Goal: Task Accomplishment & Management: Complete application form

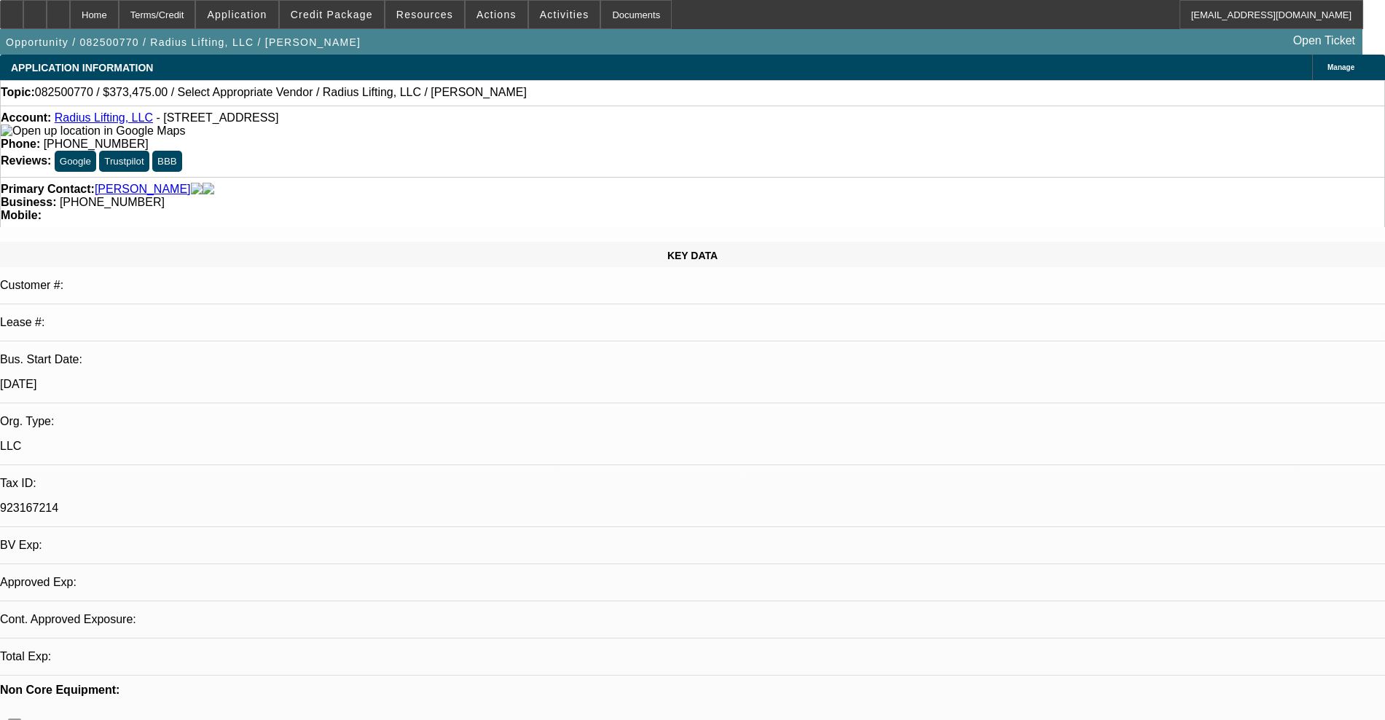
select select "0"
select select "2"
select select "0.1"
select select "4"
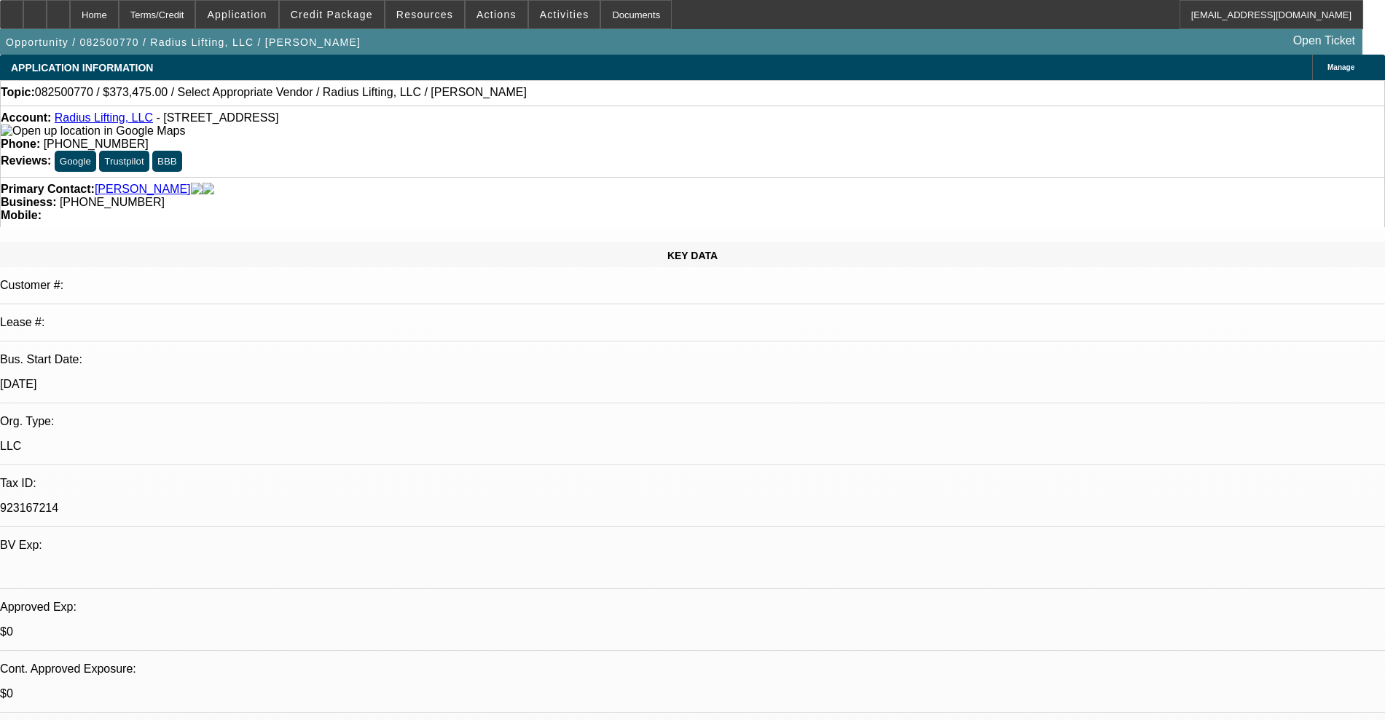
click at [107, 123] on link "Radius Lifting, LLC" at bounding box center [104, 117] width 98 height 12
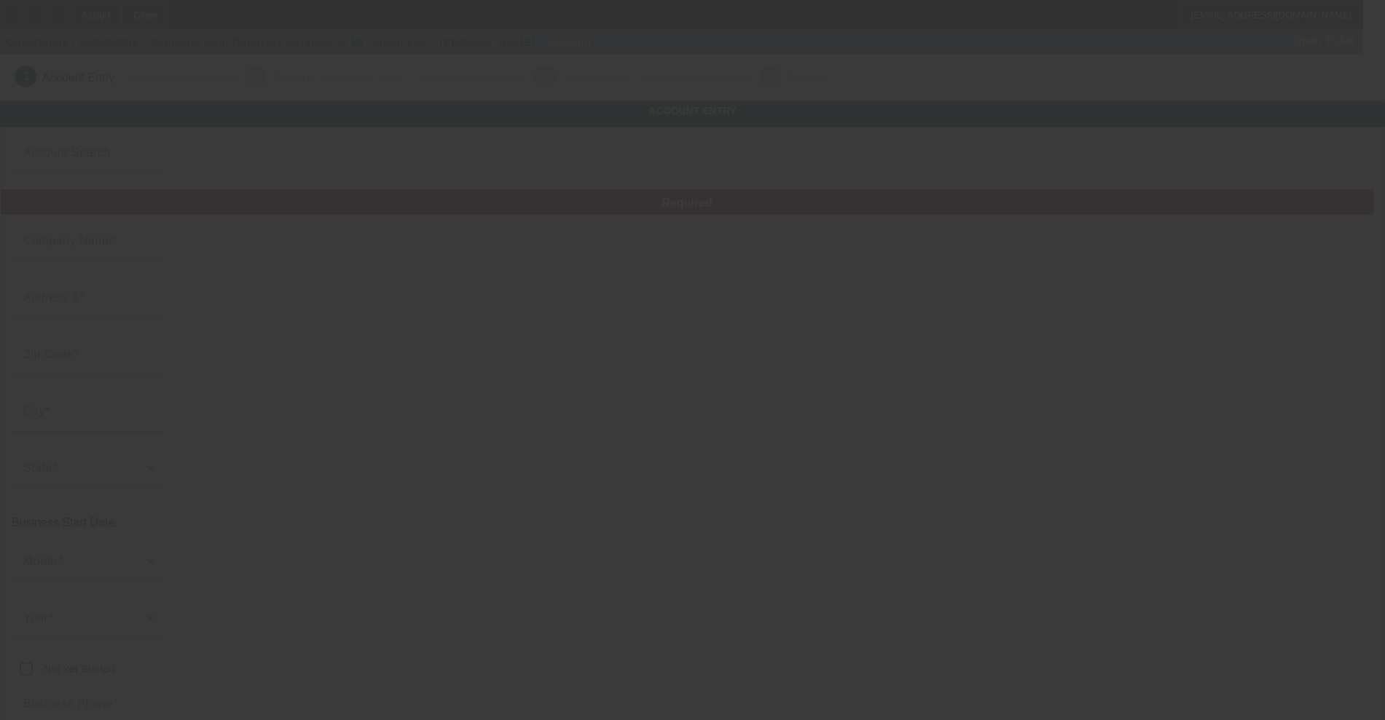
type input "Complete Auto Recovery Services of Mt. Upton LLC"
type input "[STREET_ADDRESS]"
type input "13809"
type input "[GEOGRAPHIC_DATA]"
type input "[PHONE_NUMBER]"
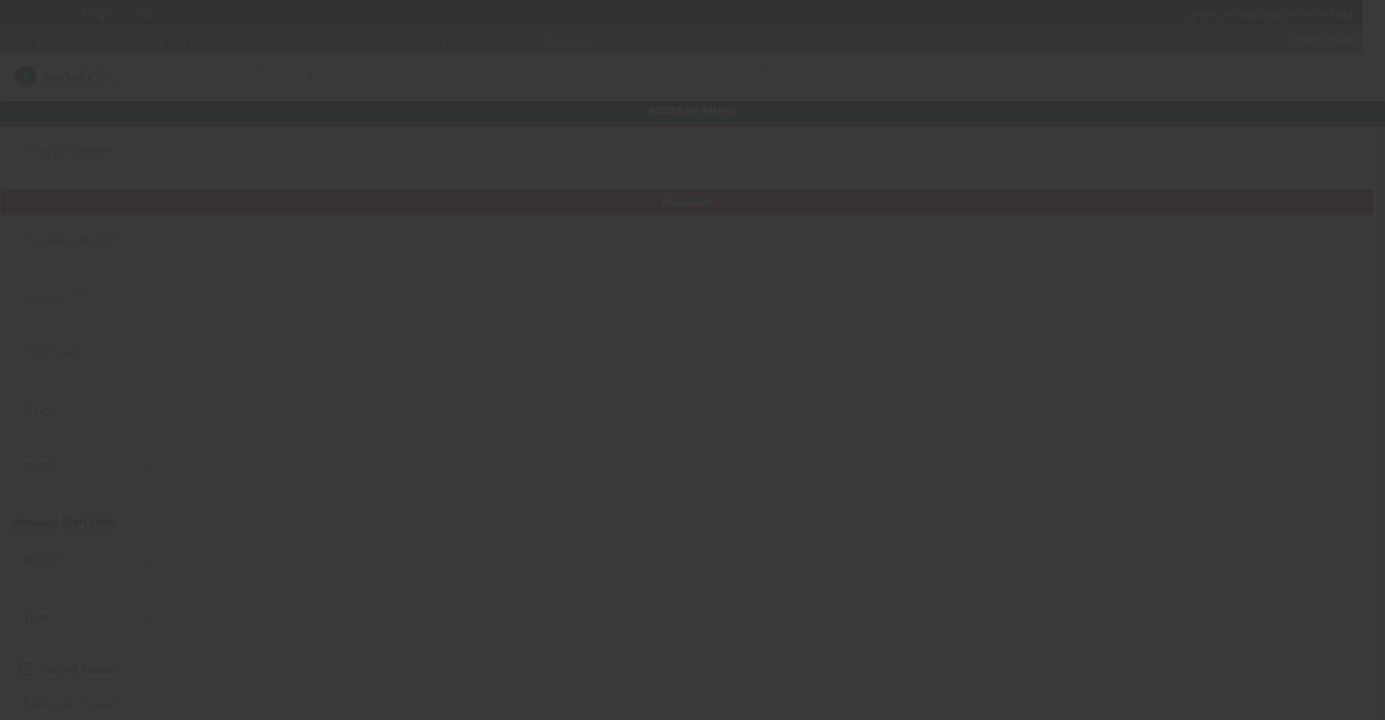
type input "[EMAIL_ADDRESS][DOMAIN_NAME]"
type input "Chenango"
type input "[PHONE_NUMBER]"
type input "814379939"
type input "Towing"
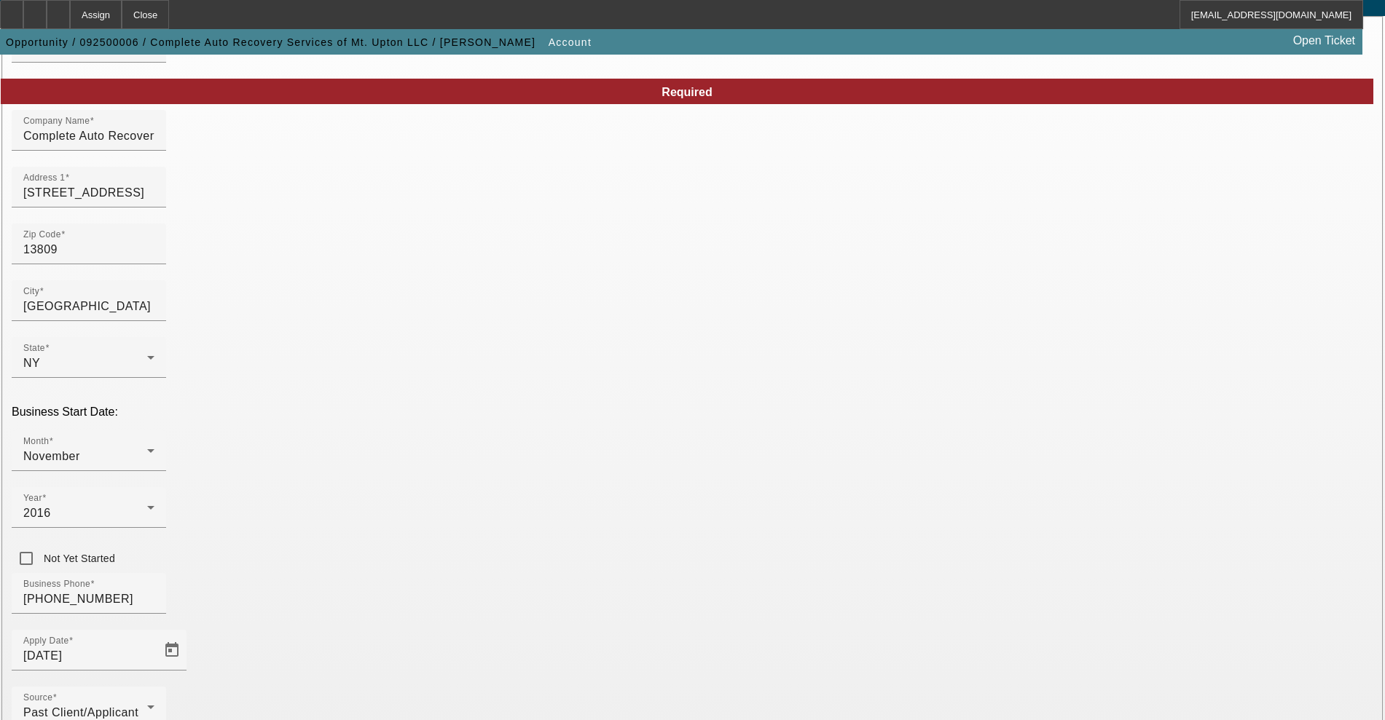
scroll to position [199, 0]
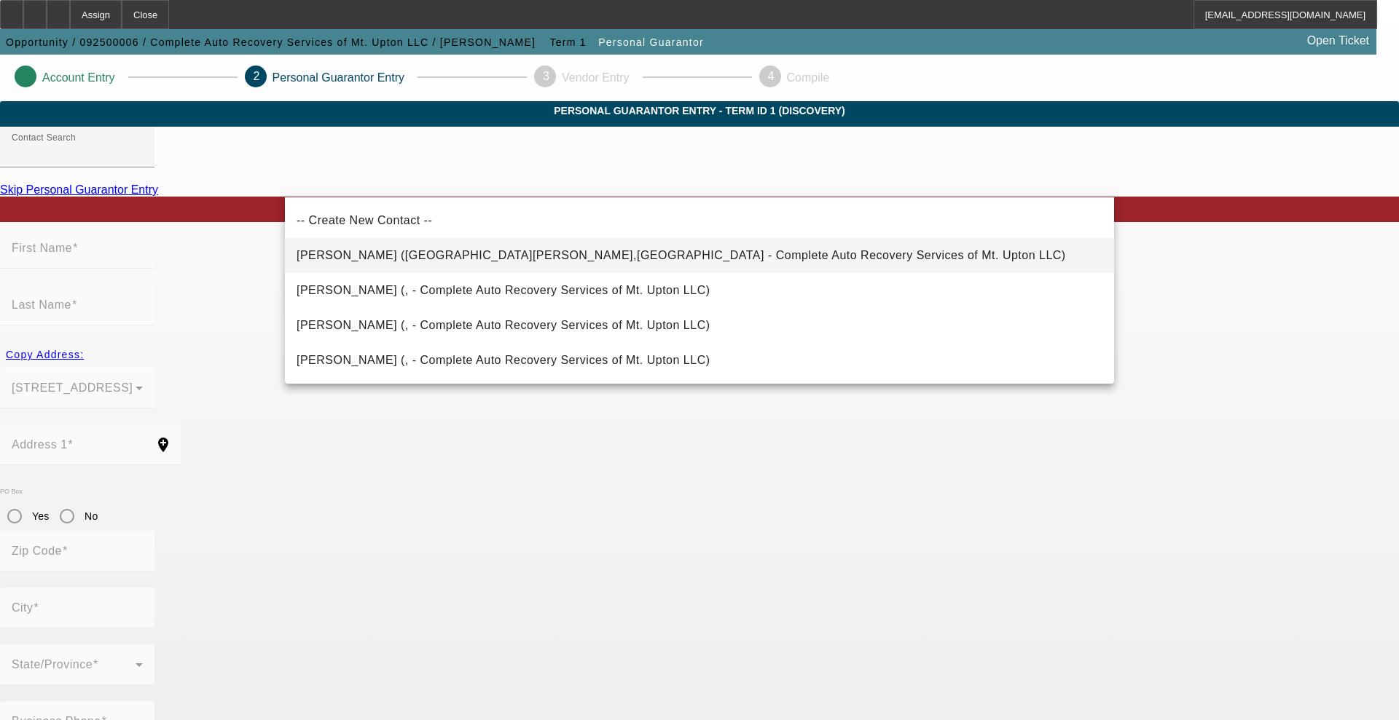
click at [325, 253] on span "[PERSON_NAME] ([GEOGRAPHIC_DATA][PERSON_NAME],[GEOGRAPHIC_DATA] - Complete Auto…" at bounding box center [680, 255] width 769 height 12
type input "Dean, Brian (Mt Upton,NY - Complete Auto Recovery Services of Mt. Upton LLC)"
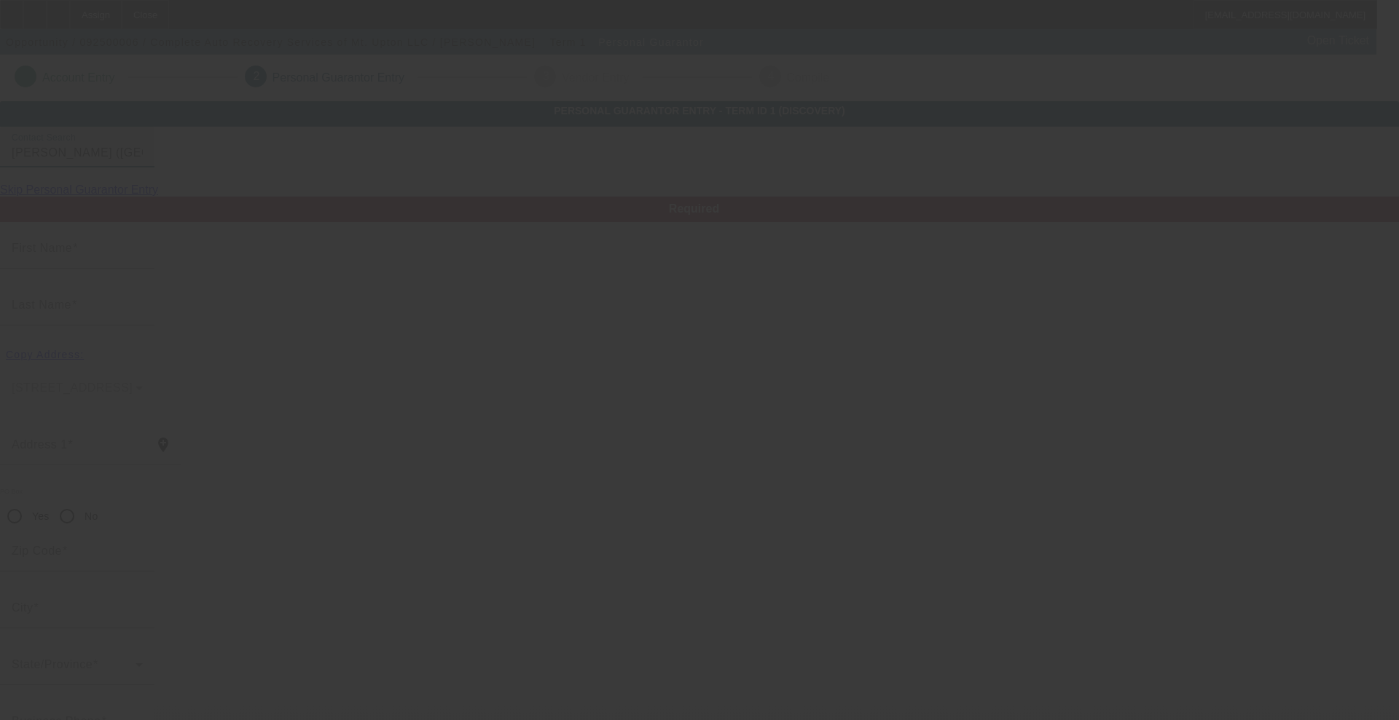
type input "Brian"
type input "Dean"
type input "299 High Bridge Rd"
radio input "true"
type input "13809"
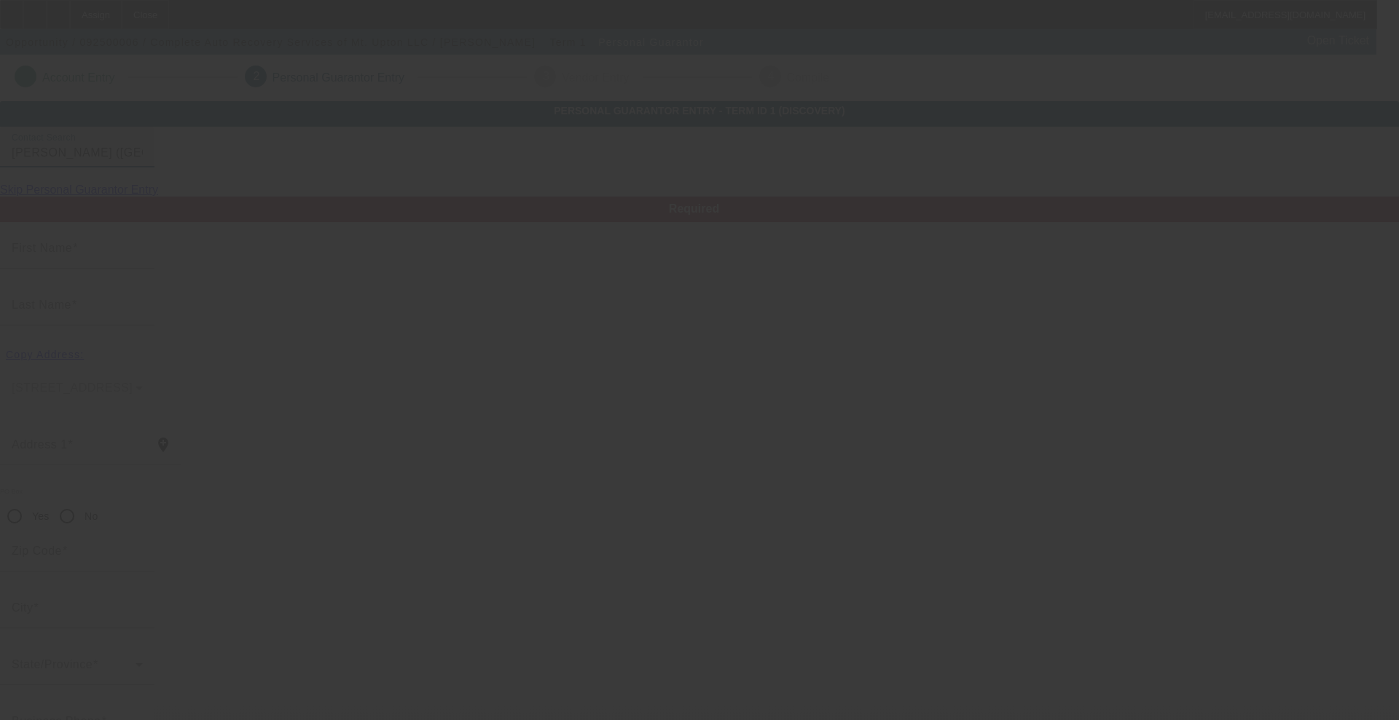
type input "Mt Upton"
type input "[PHONE_NUMBER]"
type input "100"
type input "059-74-9178"
type input "dean1890cars@yahoo.com"
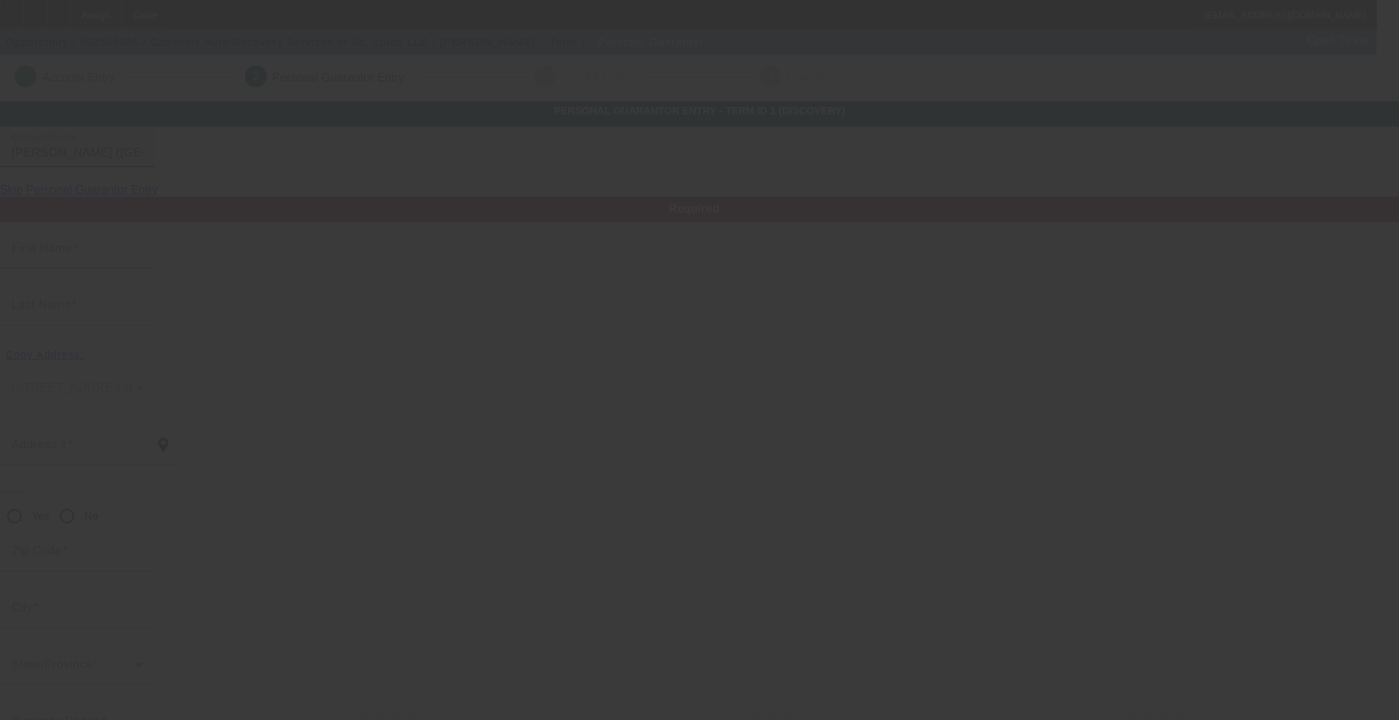
type input "[PHONE_NUMBER]"
type input "$85,000.00"
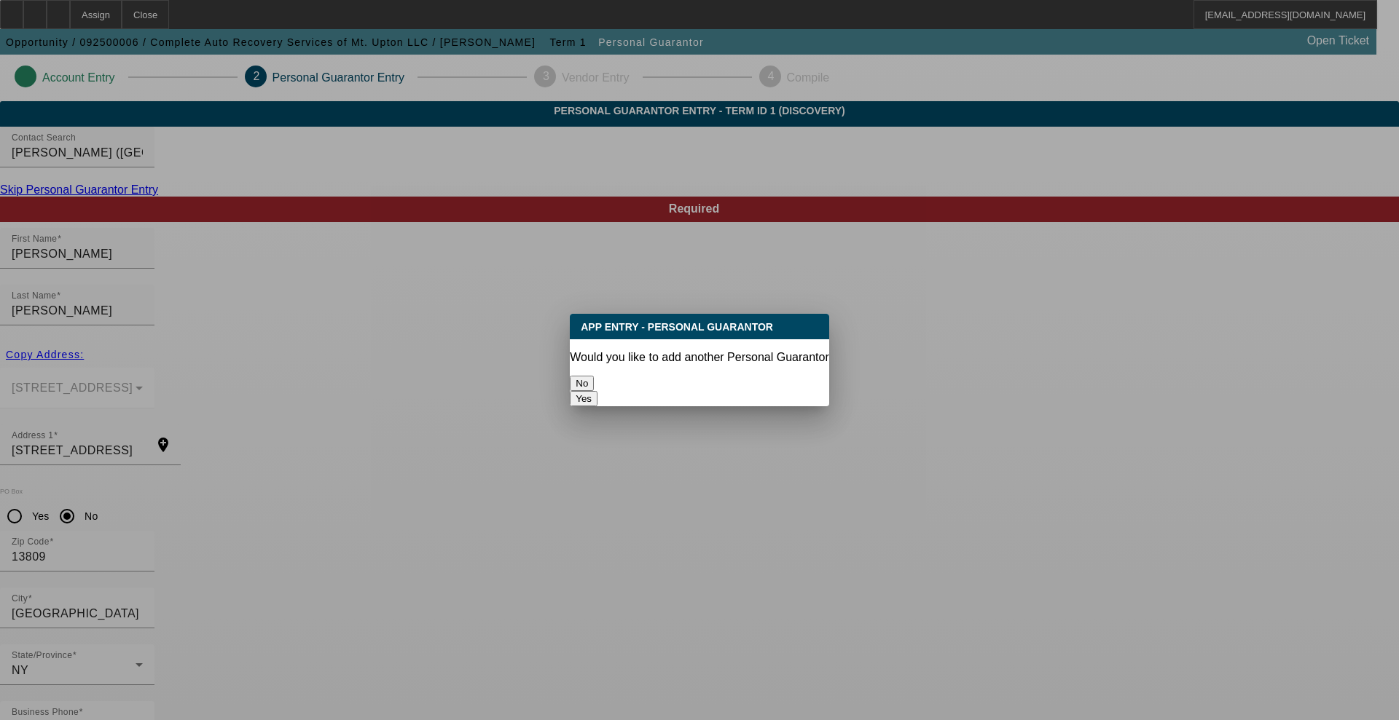
click at [594, 380] on button "No" at bounding box center [582, 383] width 24 height 15
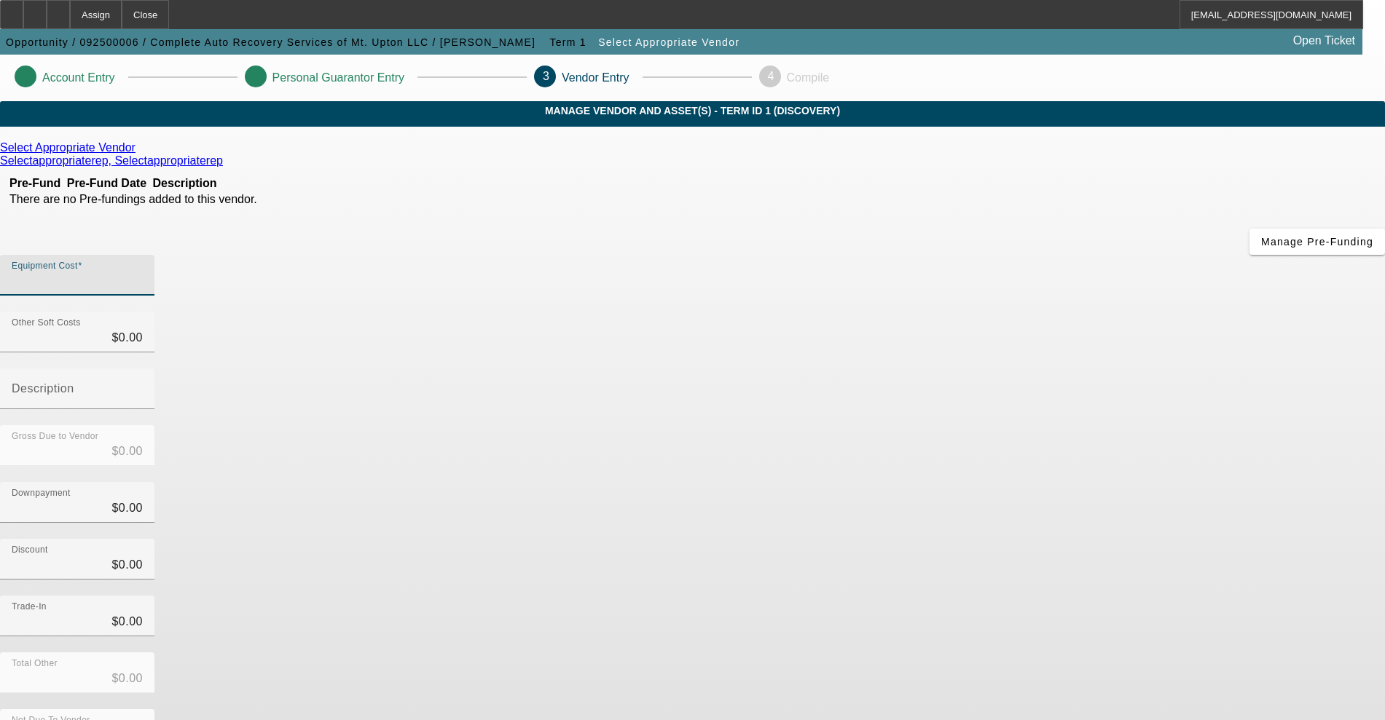
click at [143, 272] on input "Equipment Cost" at bounding box center [77, 280] width 131 height 17
type input "1"
type input "$1.00"
type input "15"
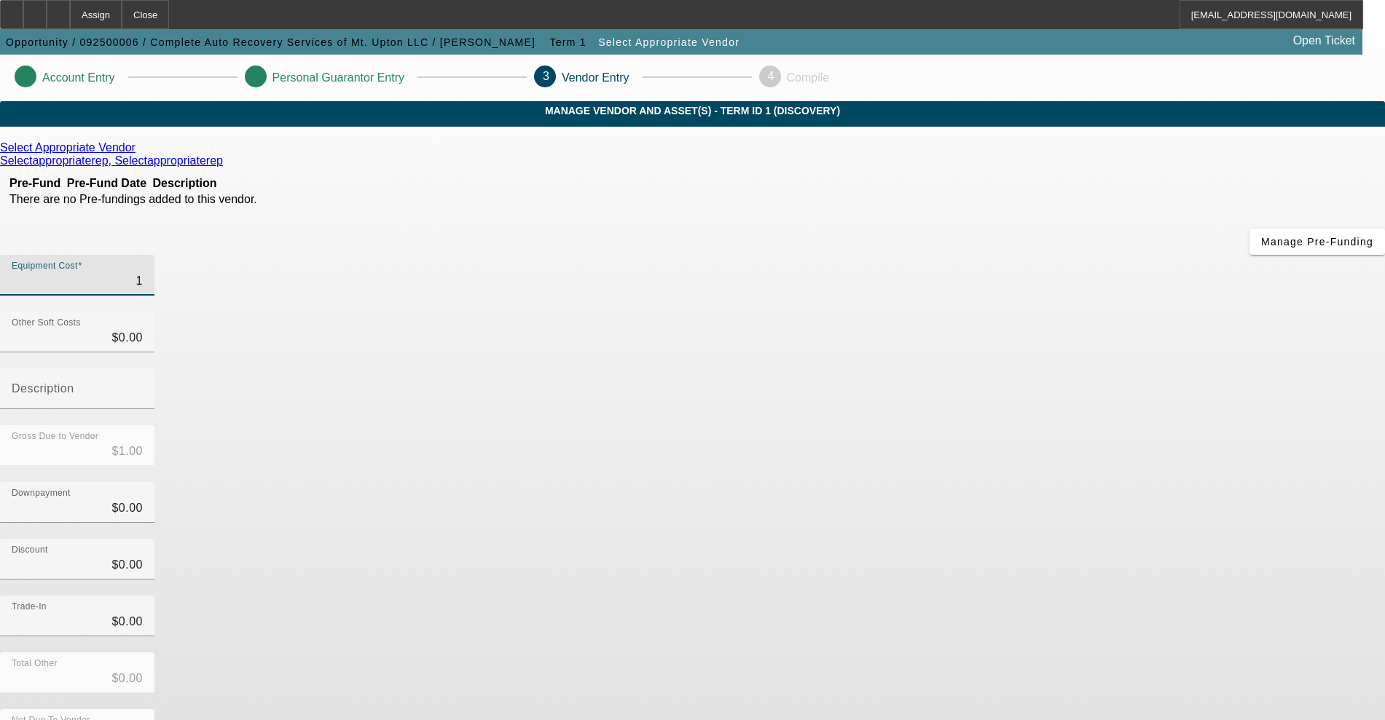
type input "$15.00"
type input "150"
type input "$150.00"
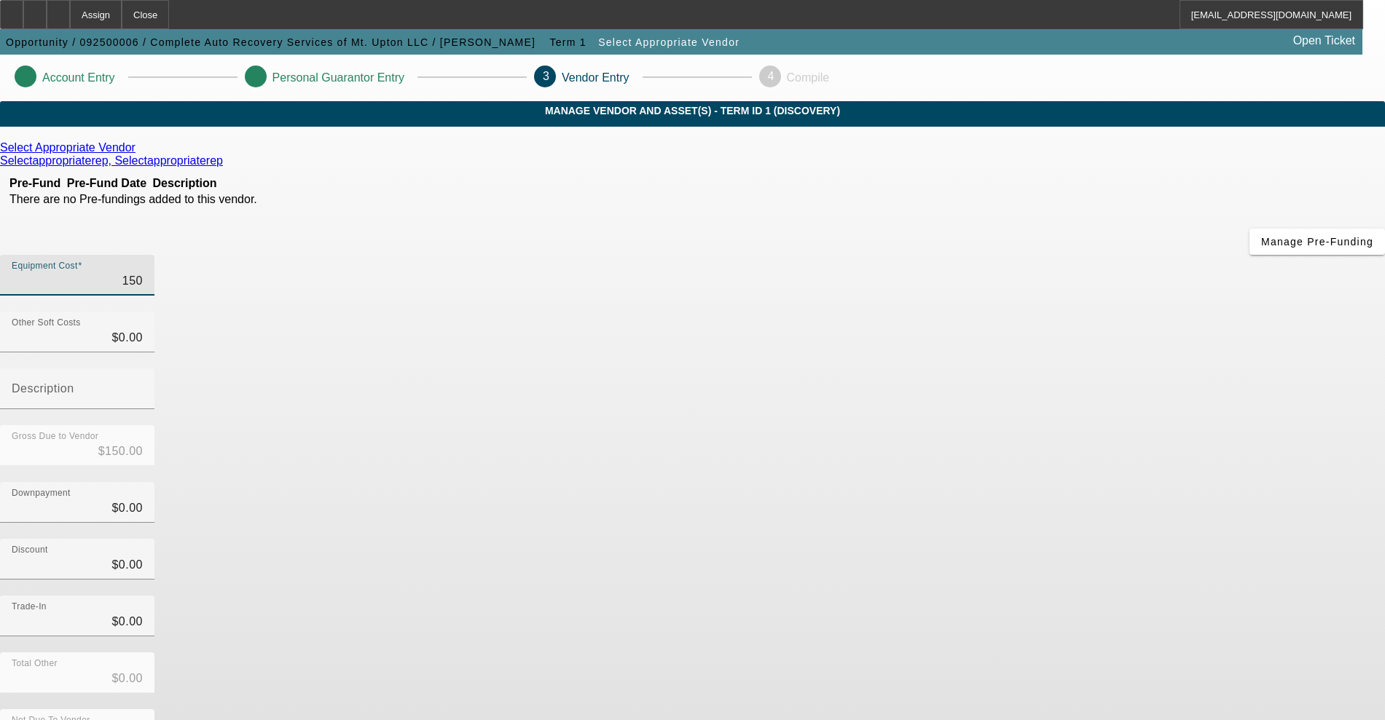
type input "1500"
type input "$1,500.00"
type input "15000"
type input "$15,000.00"
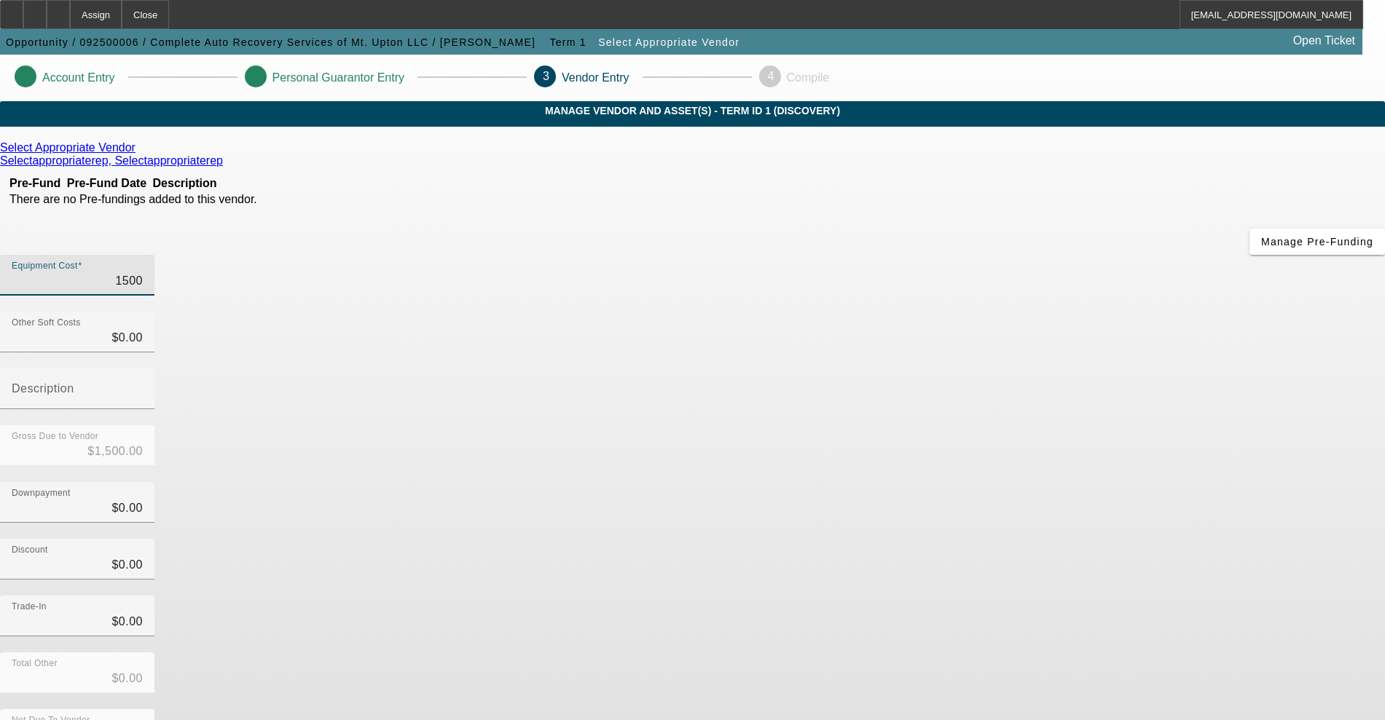
type input "$15,000.00"
type input "150000"
type input "$150,000.00"
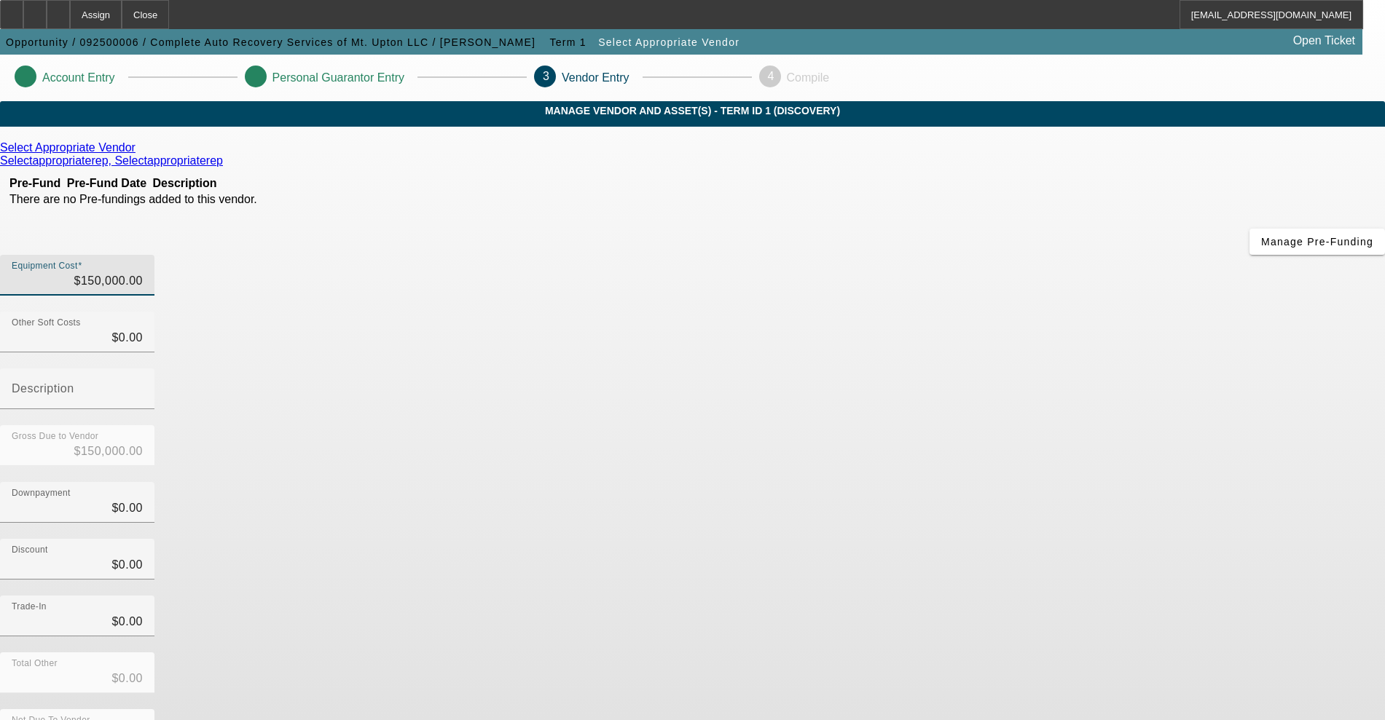
click at [1034, 482] on div "Downpayment $0.00" at bounding box center [692, 510] width 1385 height 57
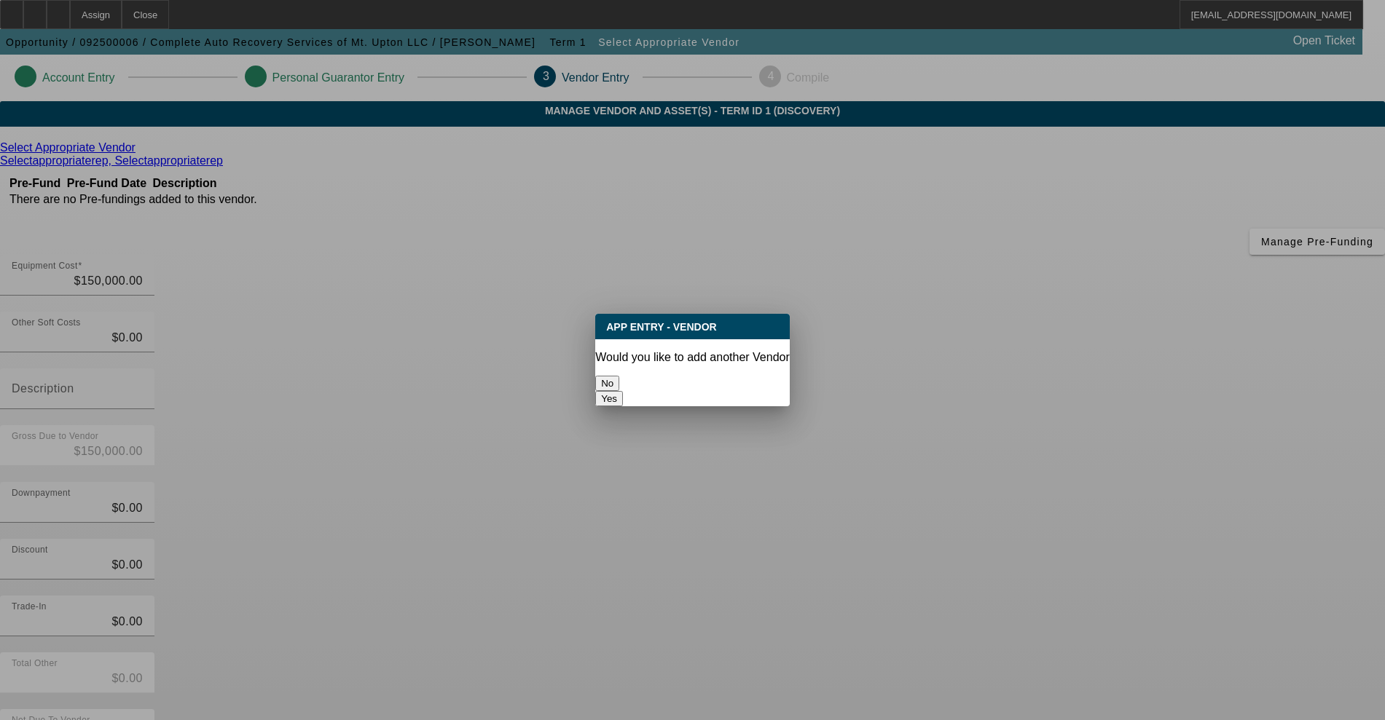
click at [619, 386] on button "No" at bounding box center [607, 383] width 24 height 15
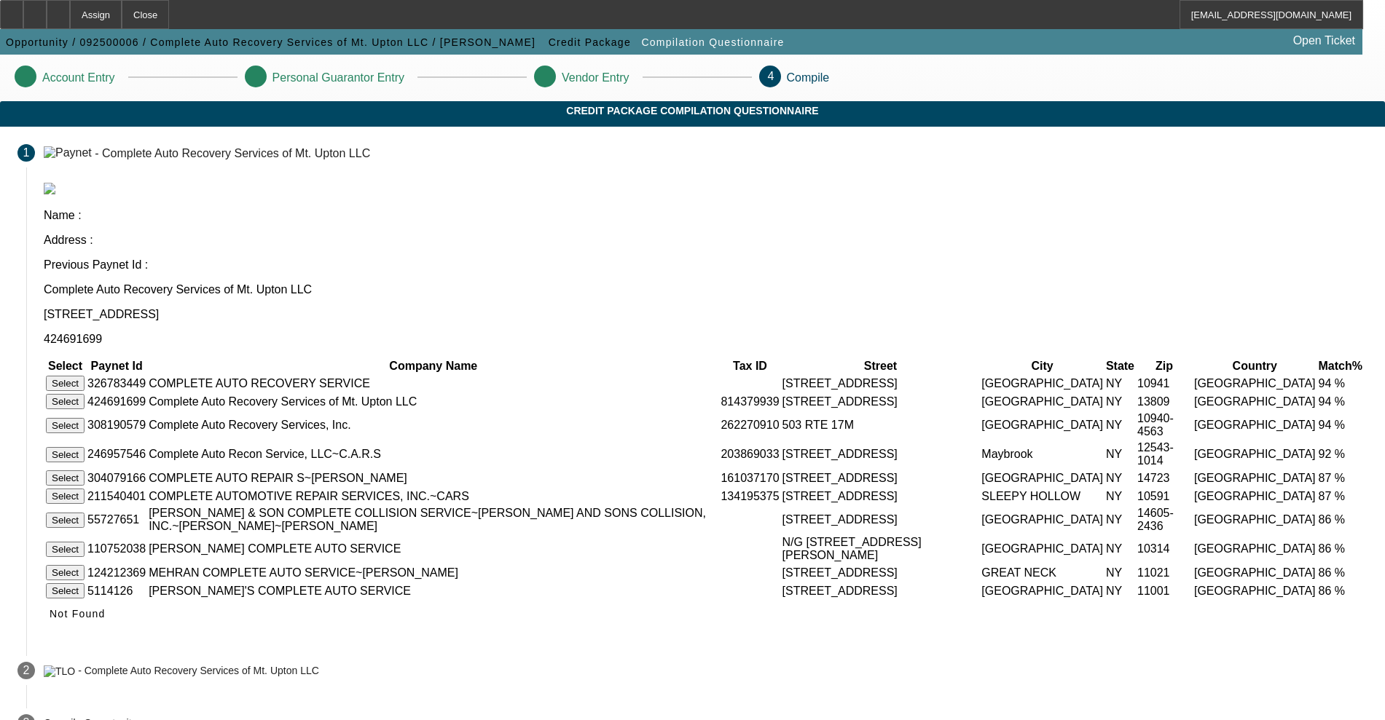
click at [84, 394] on button "Select" at bounding box center [65, 401] width 39 height 15
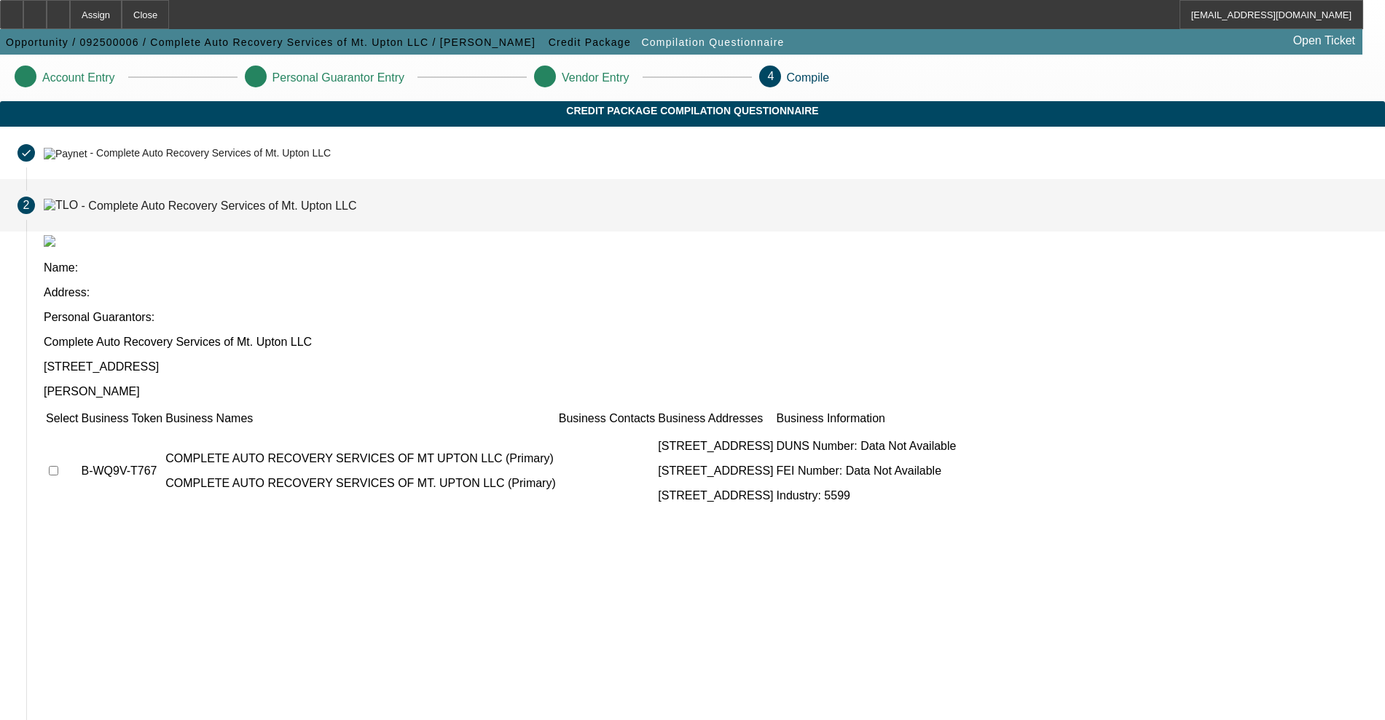
scroll to position [9, 0]
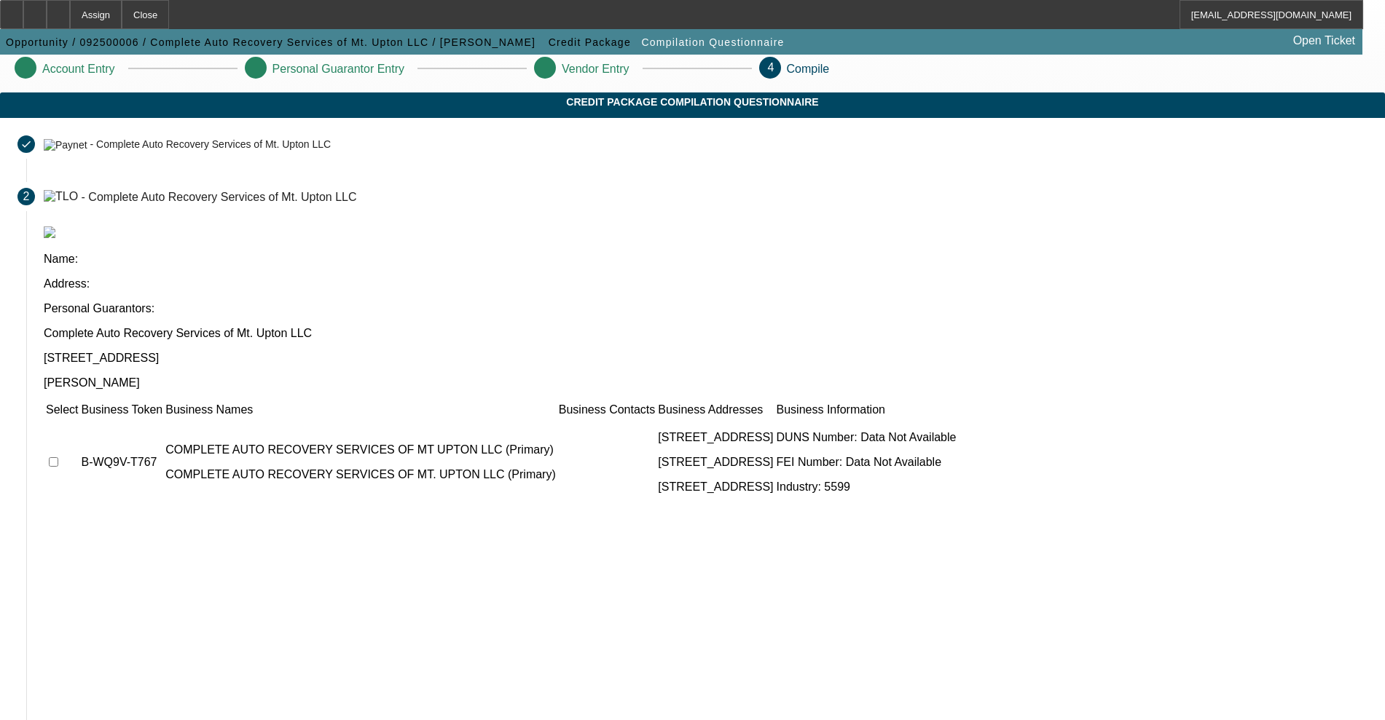
click at [58, 457] on input "checkbox" at bounding box center [53, 461] width 9 height 9
checkbox input "true"
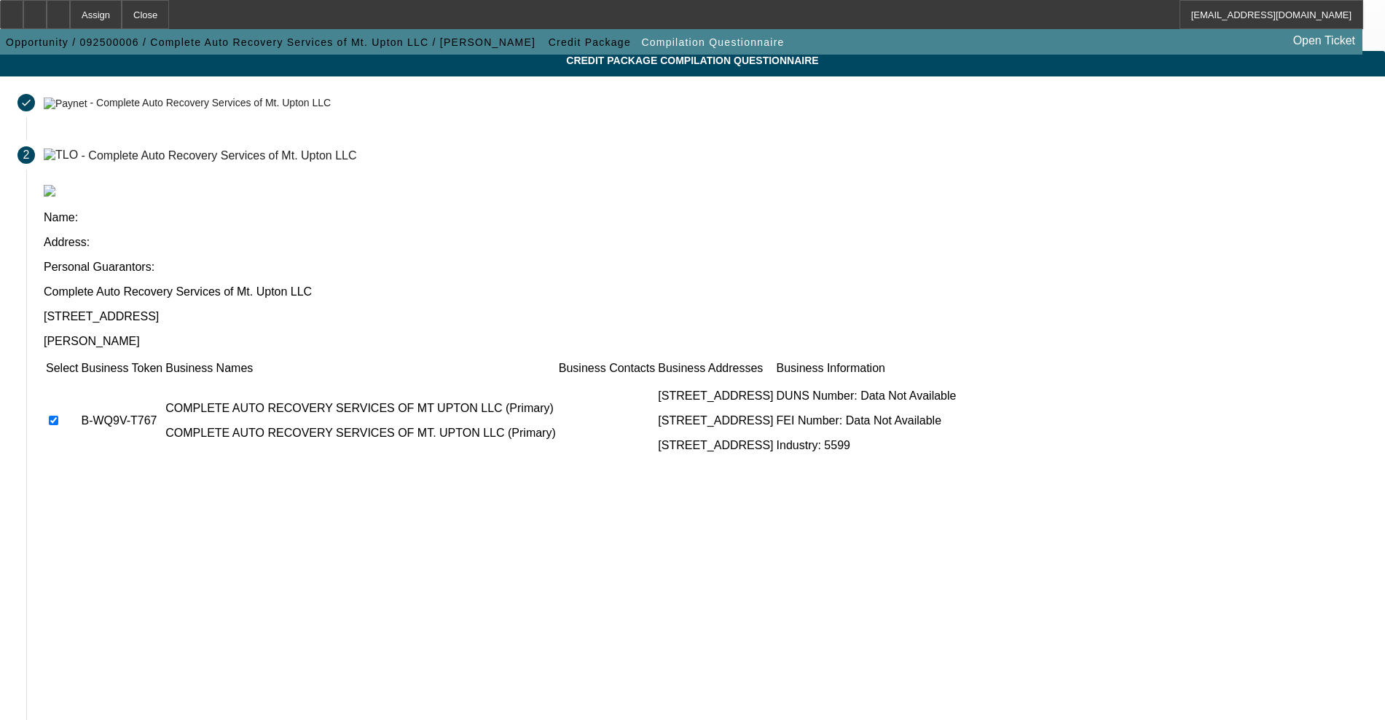
scroll to position [85, 0]
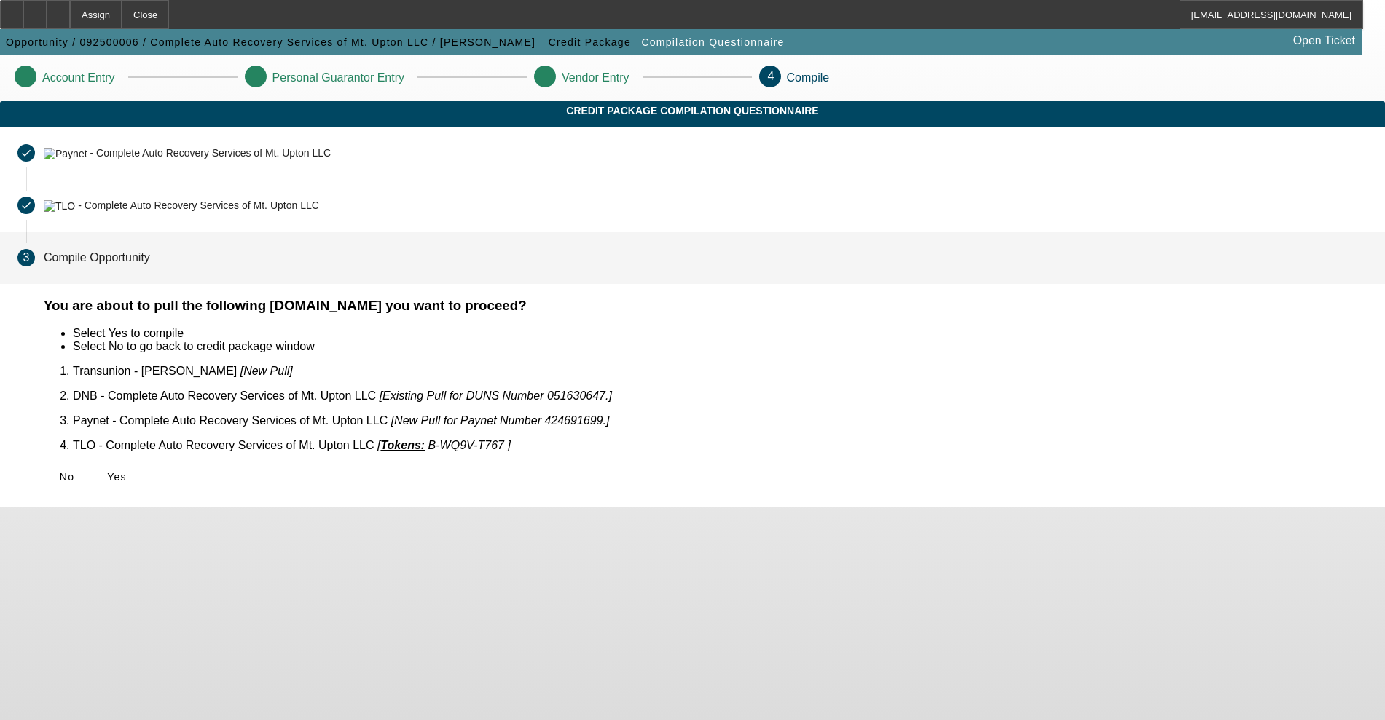
scroll to position [0, 0]
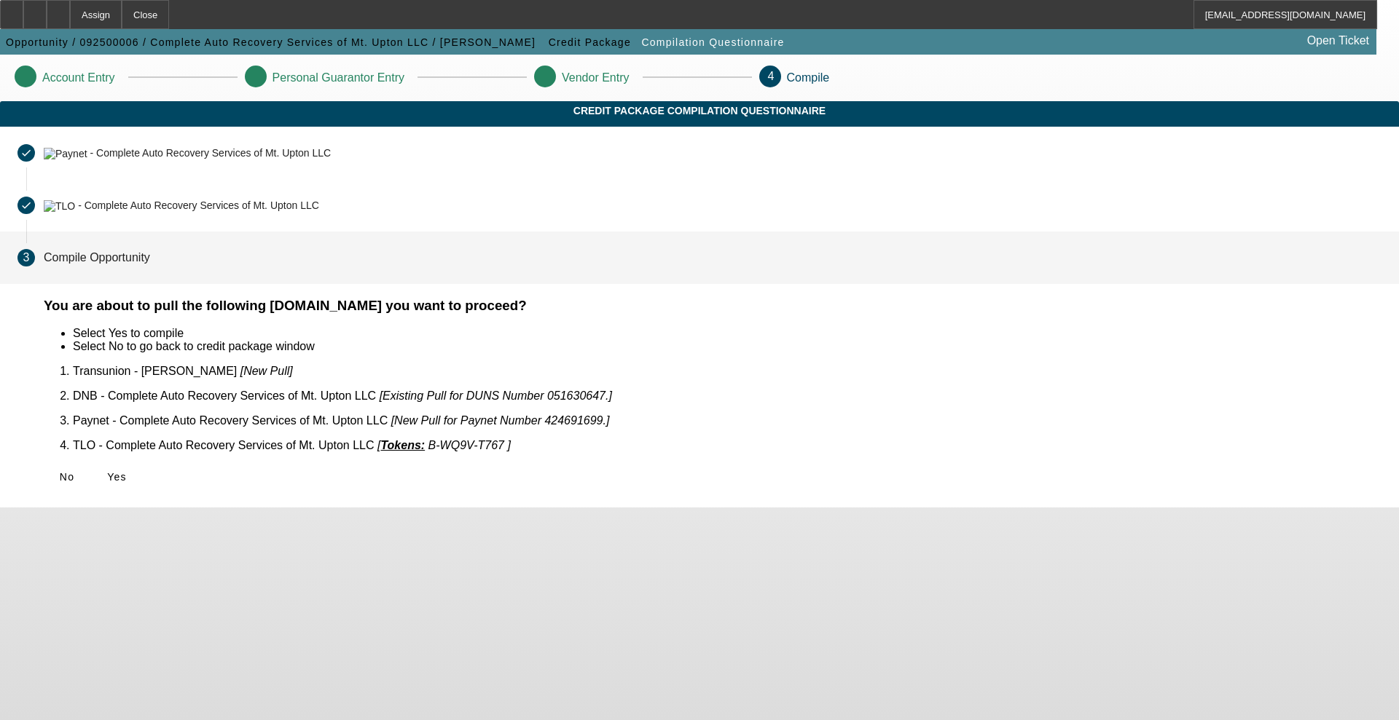
click at [127, 471] on span "Yes" at bounding box center [117, 477] width 20 height 12
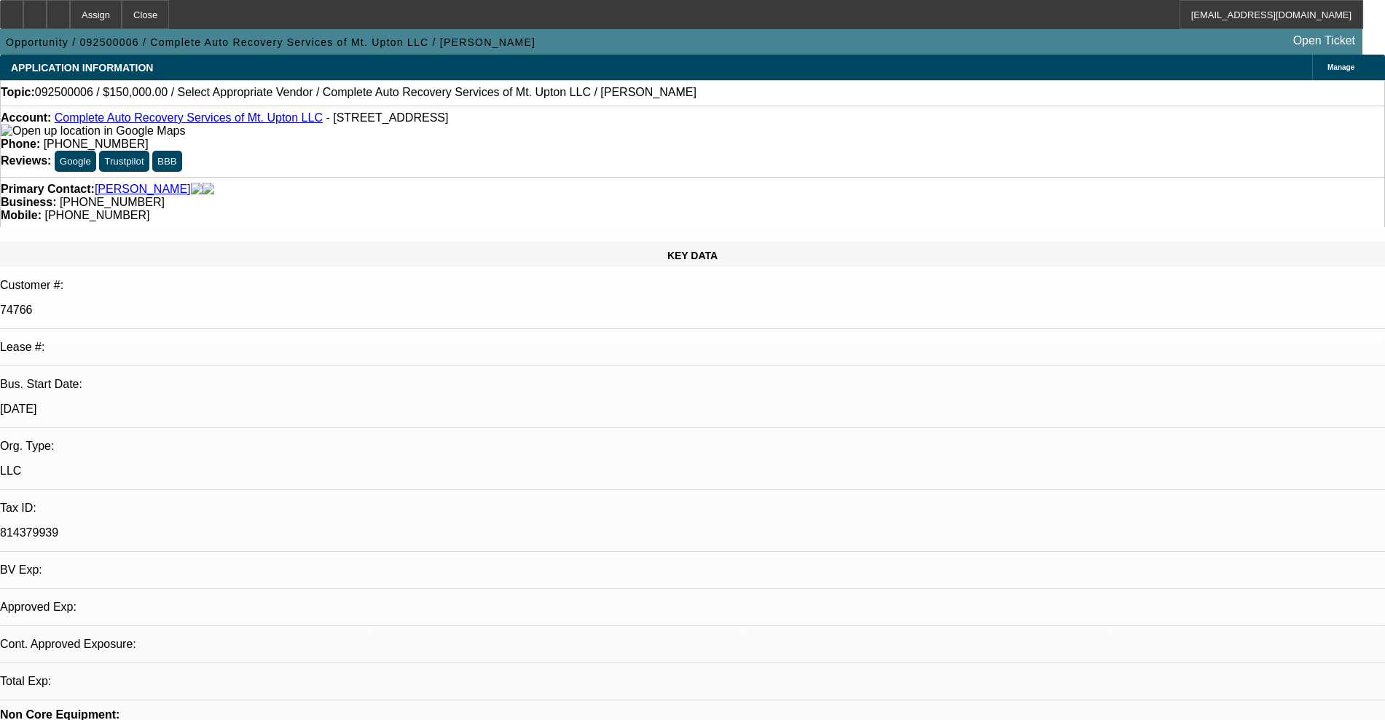
select select "0"
select select "2"
select select "0.1"
select select "4"
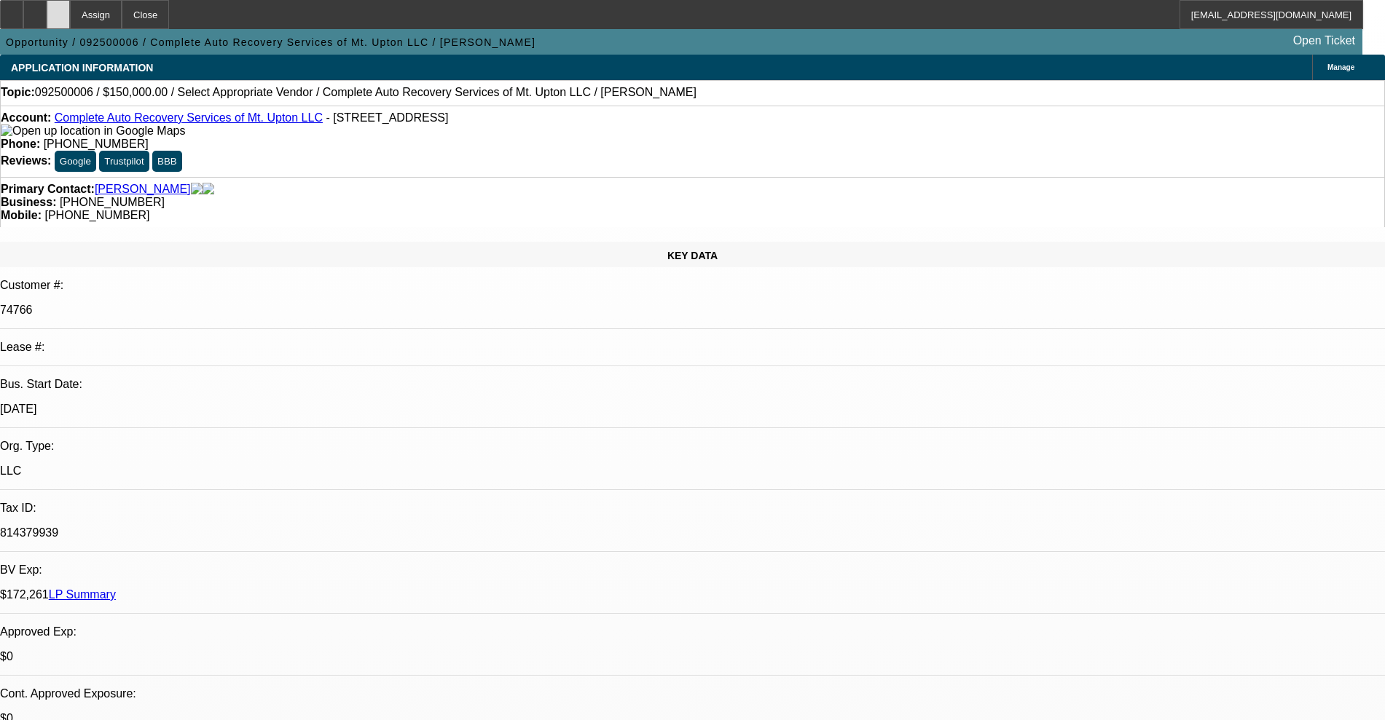
click at [58, 9] on icon at bounding box center [58, 9] width 0 height 0
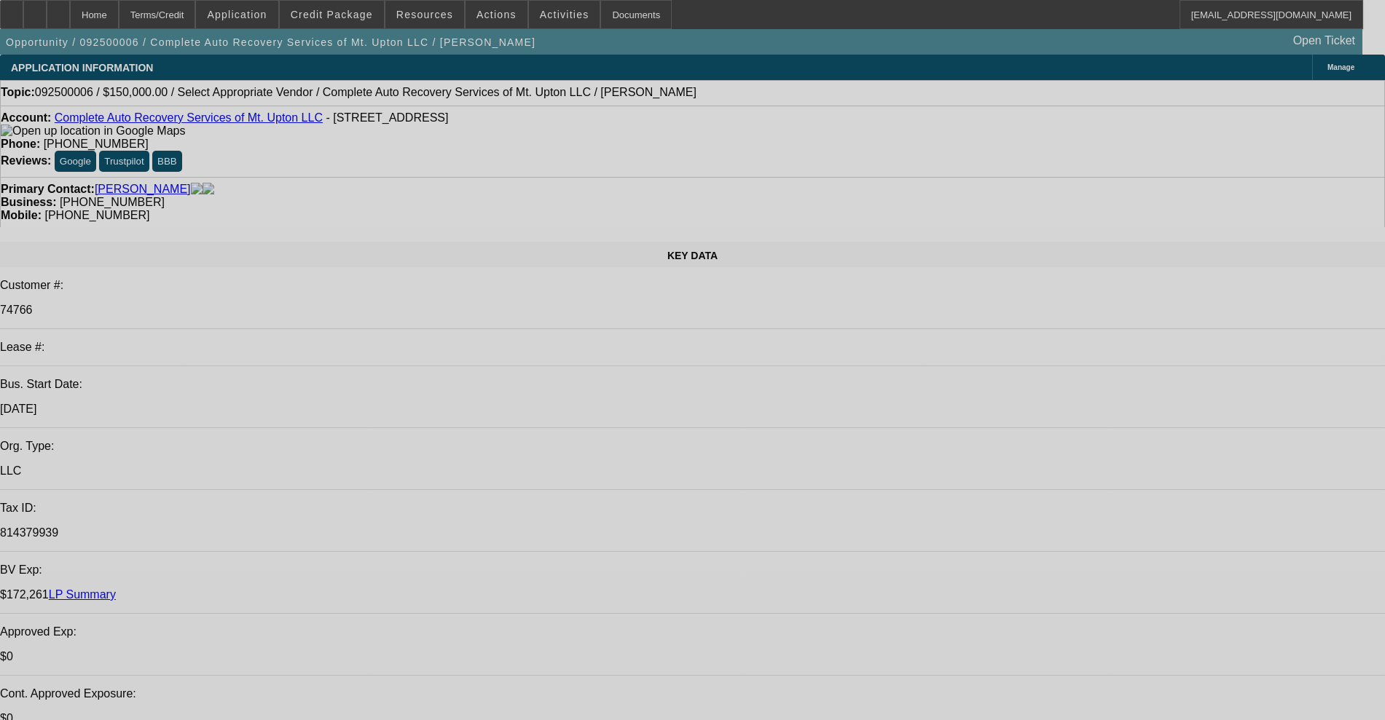
select select "0"
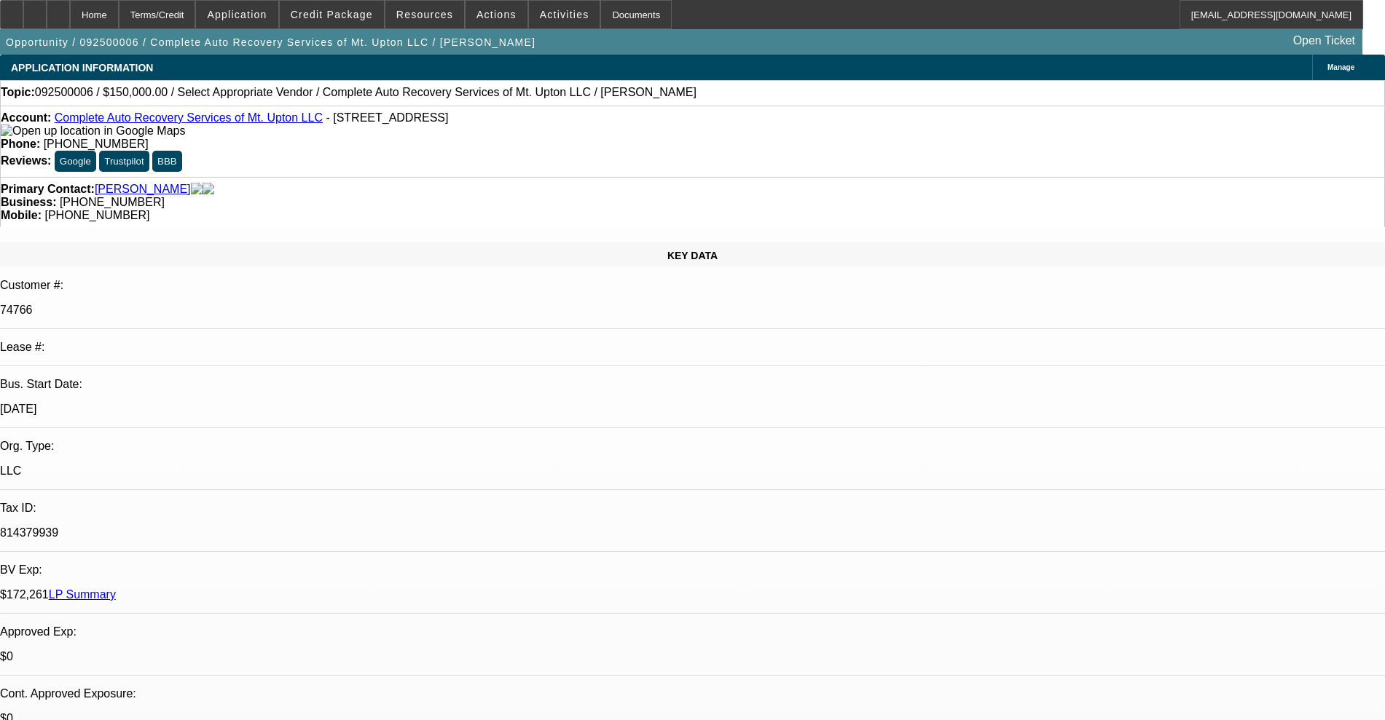
select select "2"
select select "0.1"
select select "4"
click at [35, 9] on icon at bounding box center [35, 9] width 0 height 0
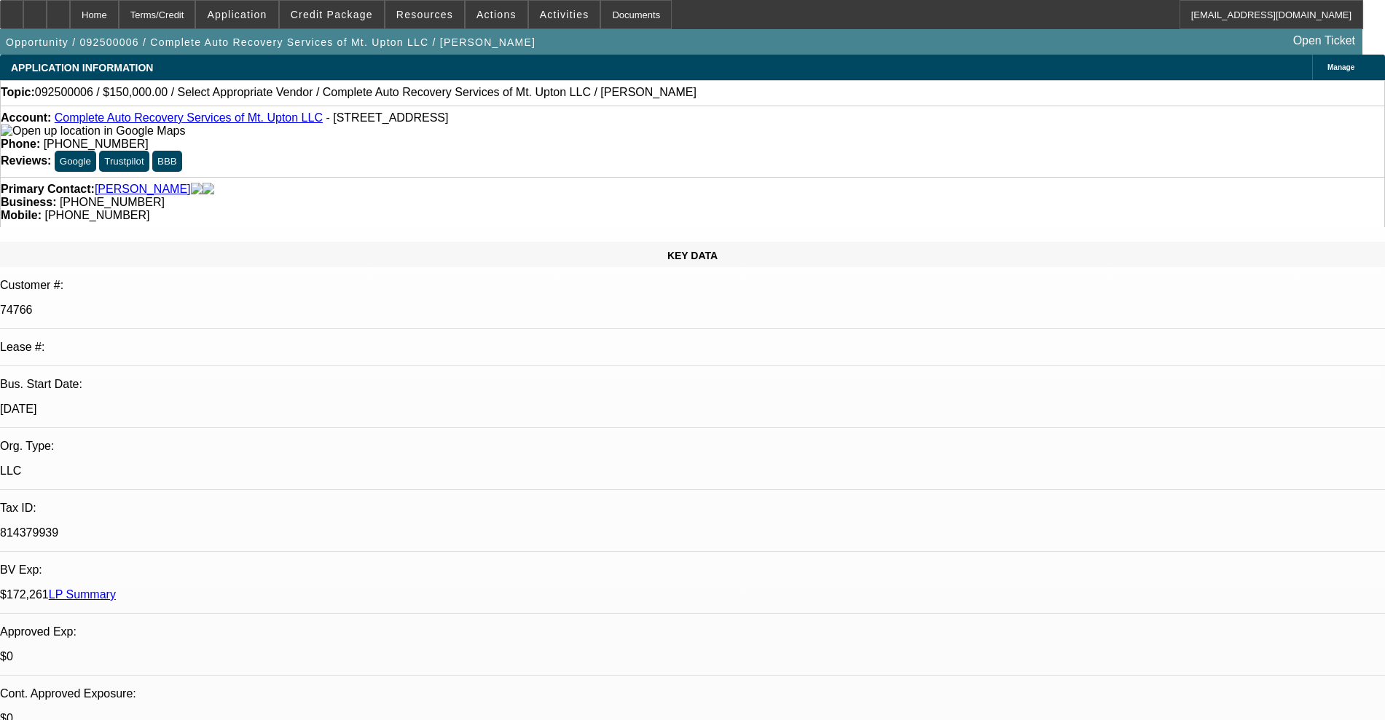
click at [200, 119] on link "Complete Auto Recovery Services of Mt. Upton LLC" at bounding box center [189, 117] width 268 height 12
click at [35, 9] on icon at bounding box center [35, 9] width 0 height 0
click at [182, 119] on link "Complete Auto Recovery Services of Mt. Upton LLC" at bounding box center [189, 117] width 268 height 12
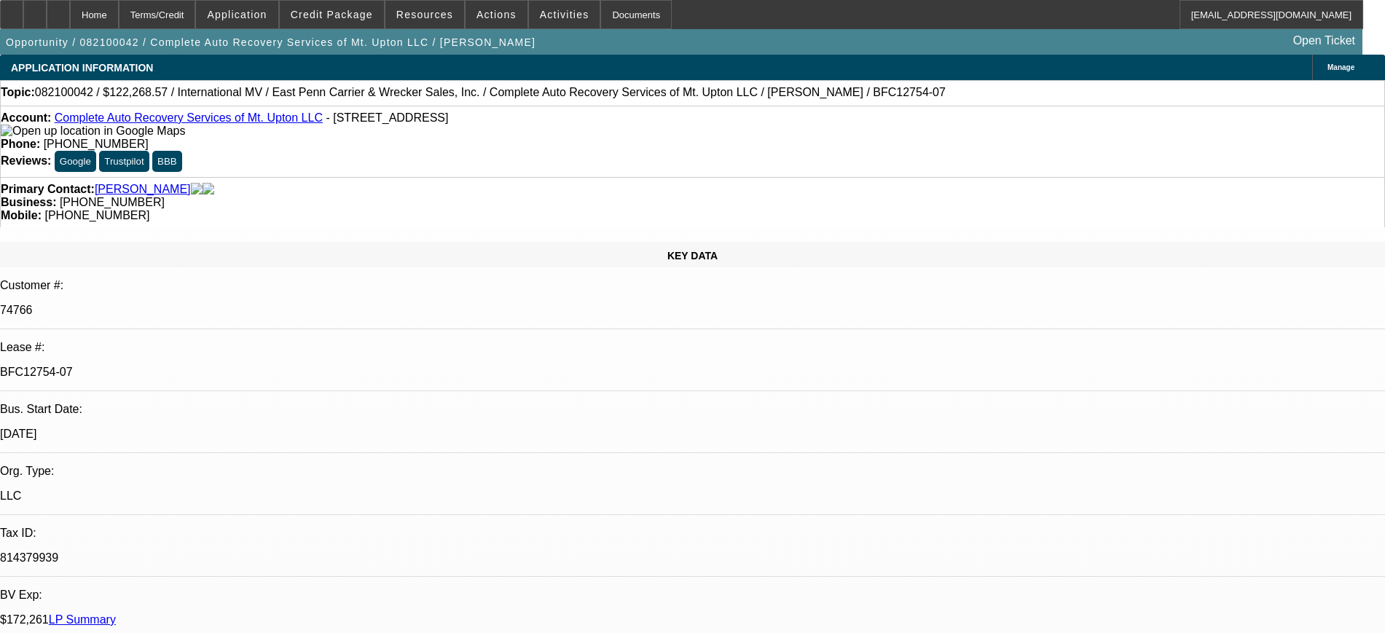
select select "0"
select select "2"
select select "0"
select select "6"
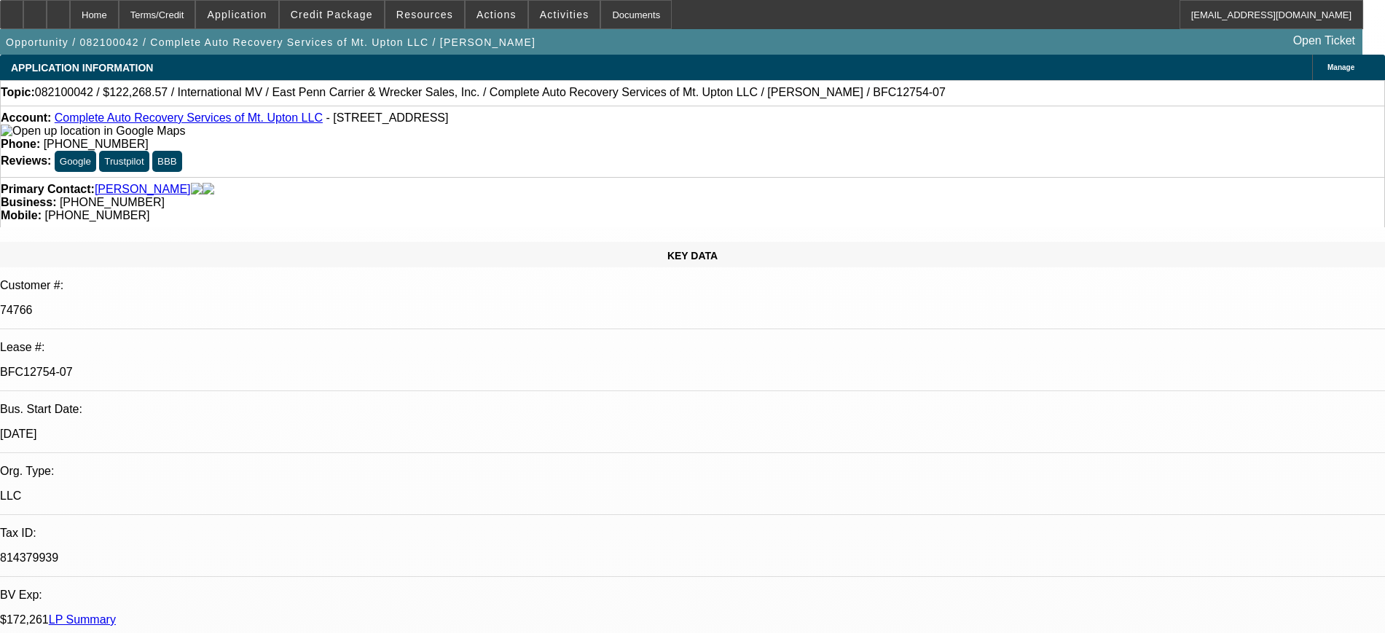
select select "0"
select select "6"
select select "0"
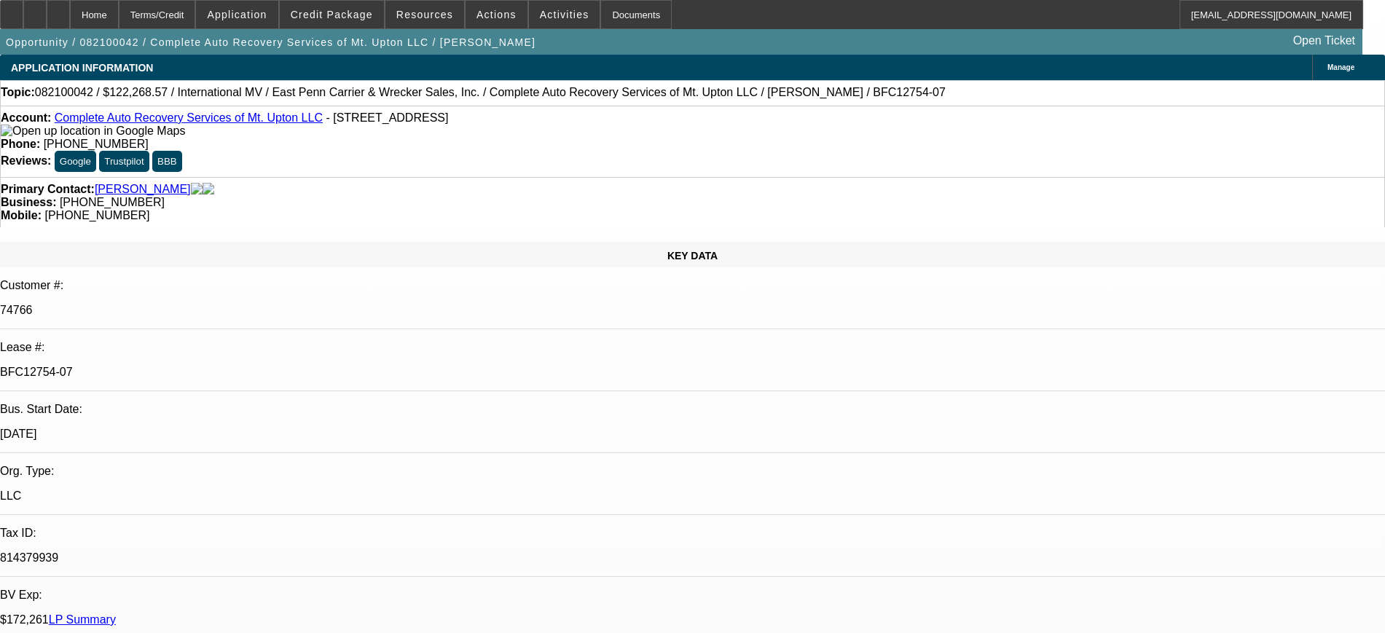
select select "2"
select select "0"
select select "6"
select select "0"
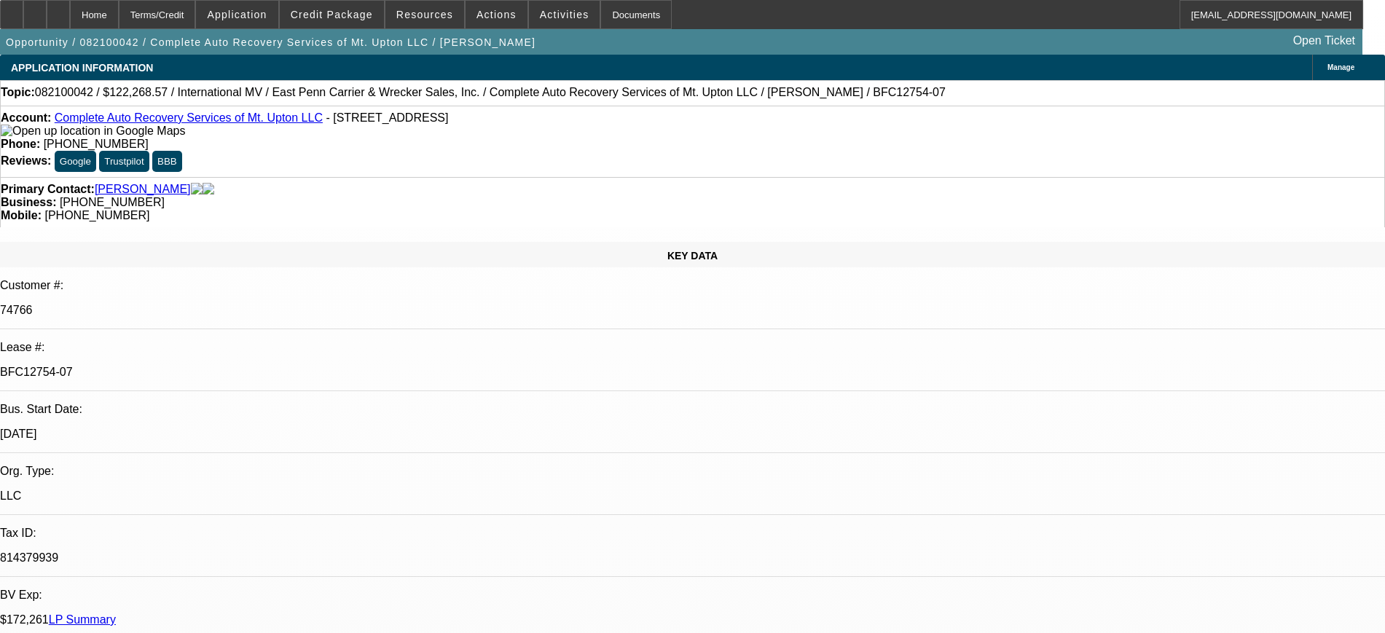
select select "2"
select select "0"
select select "6"
click at [208, 366] on p "BFC12754-07" at bounding box center [692, 372] width 1385 height 13
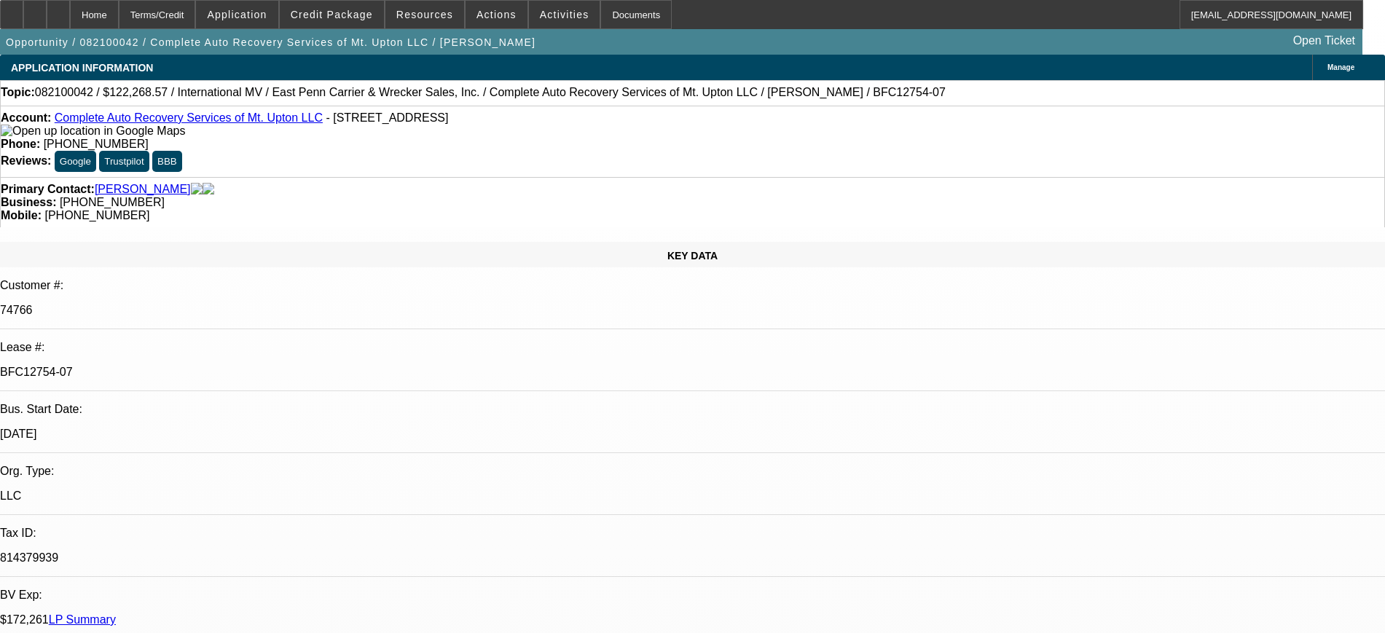
click at [208, 366] on p "BFC12754-07" at bounding box center [692, 372] width 1385 height 13
copy div "BFC12754-07"
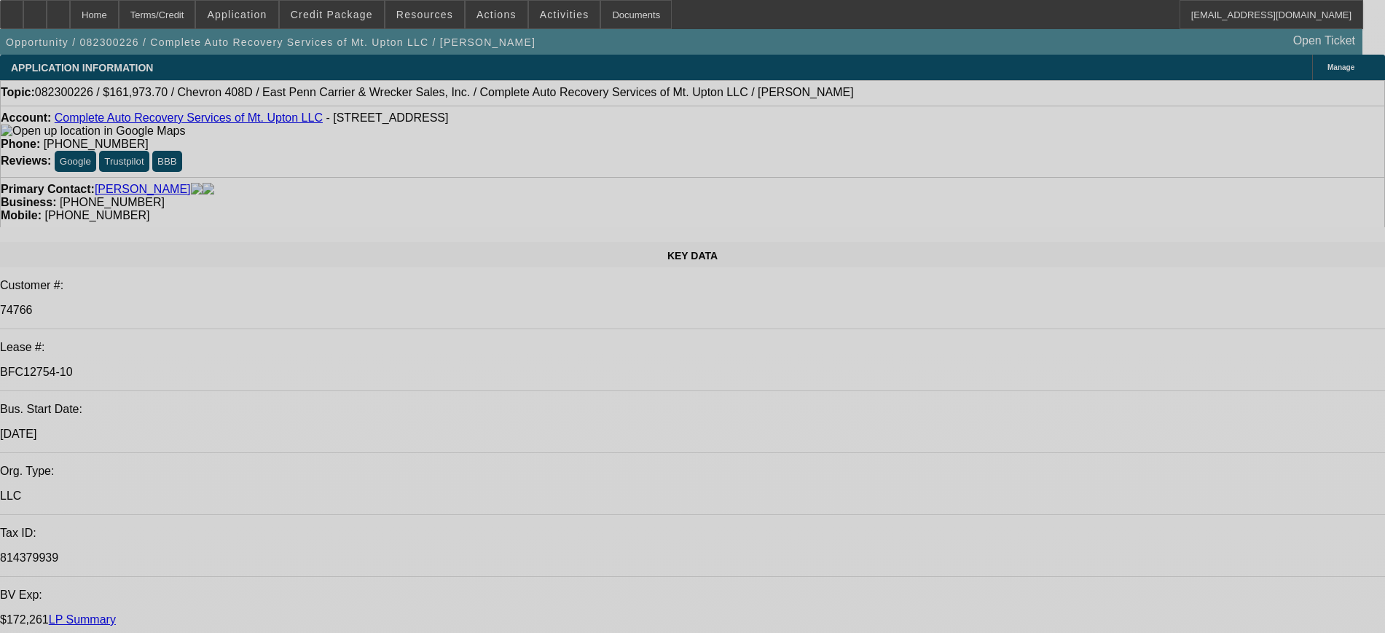
select select "0"
select select "2"
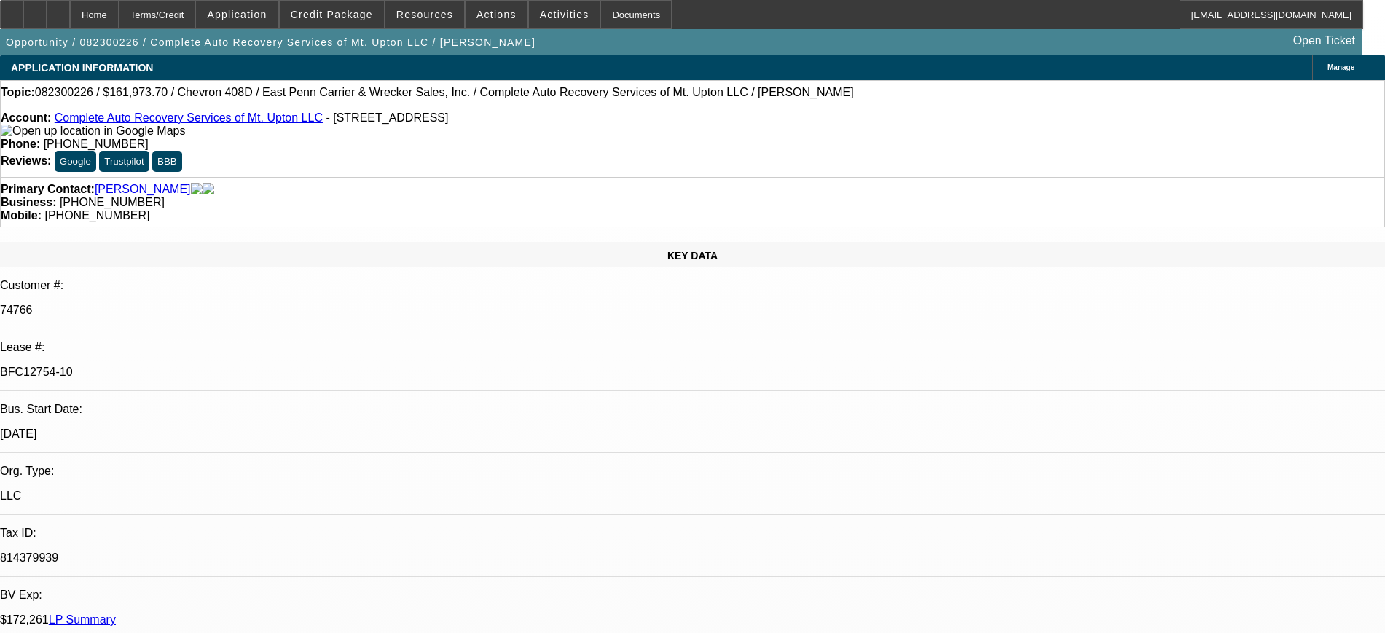
select select "2"
select select "0"
select select "6"
select select "0"
select select "2"
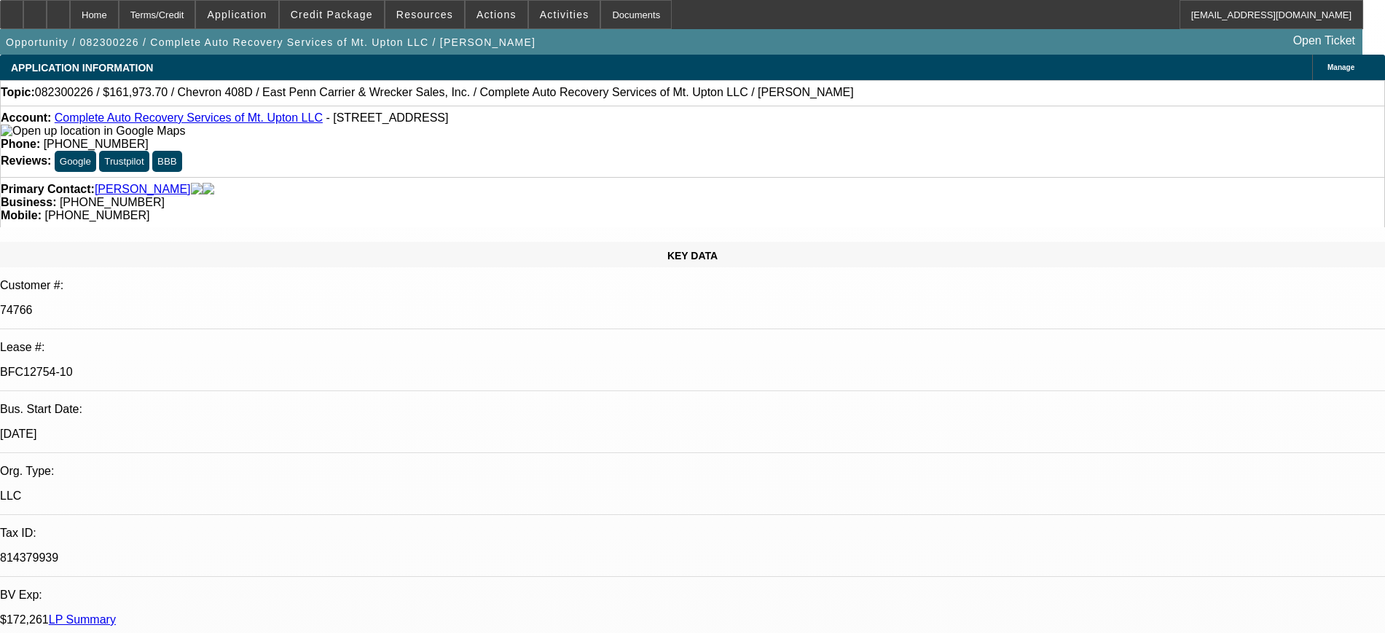
select select "2"
select select "0"
select select "6"
select select "0"
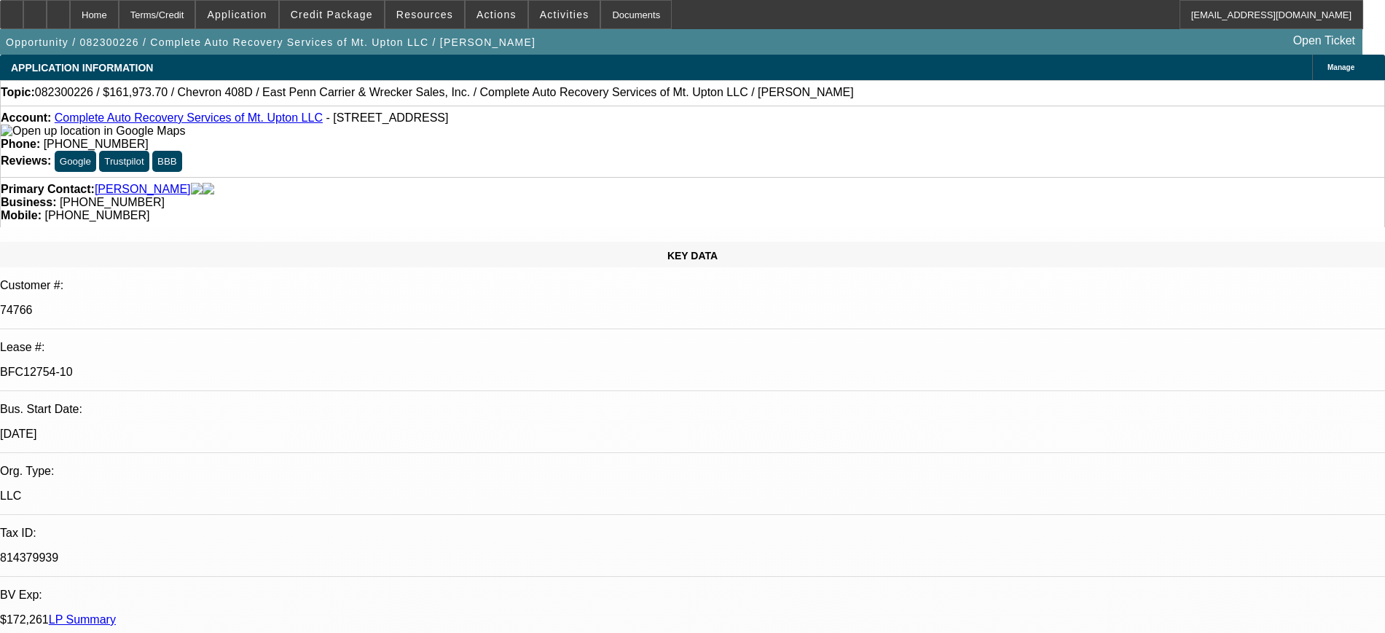
select select "0"
select select "6"
click at [199, 366] on p "BFC12754-10" at bounding box center [692, 372] width 1385 height 13
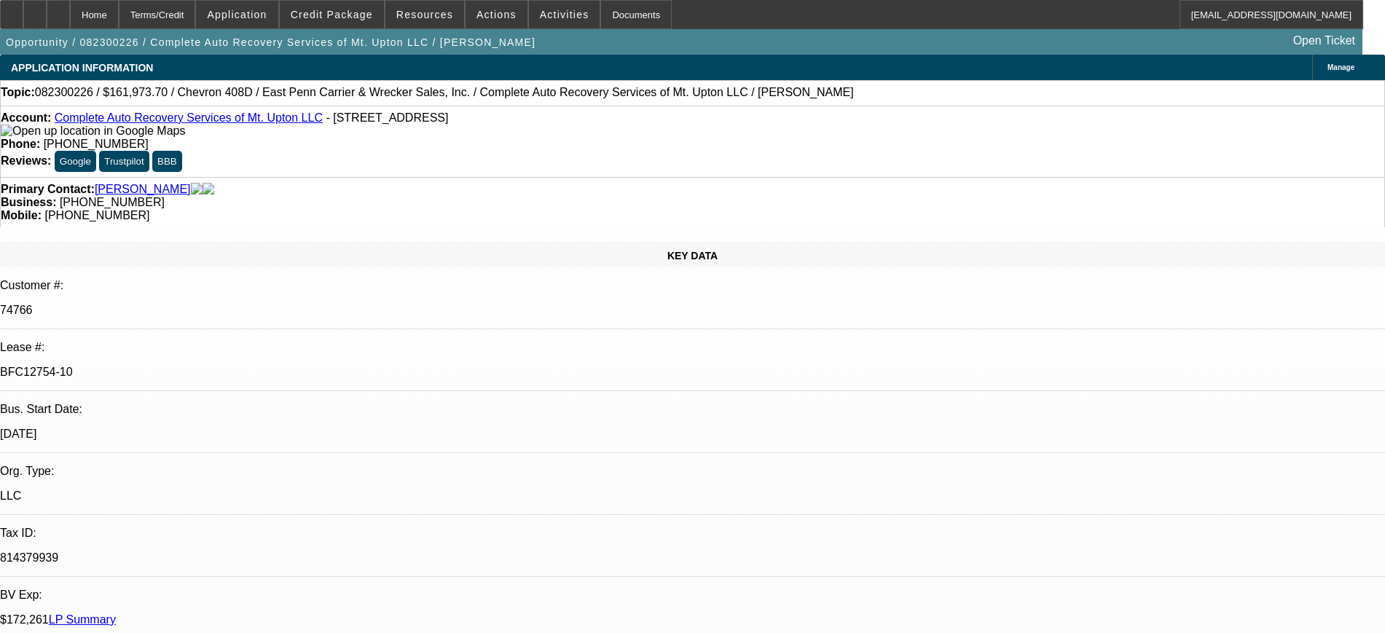
copy div "BFC12754-10"
drag, startPoint x: 284, startPoint y: 123, endPoint x: 66, endPoint y: 125, distance: 217.8
click at [66, 125] on div "Account: Complete Auto Recovery Services of Mt. Upton LLC - [STREET_ADDRESS]" at bounding box center [692, 124] width 1383 height 26
copy link "Complete Auto Recovery Services of Mt. Upton LLC"
